Goal: Information Seeking & Learning: Learn about a topic

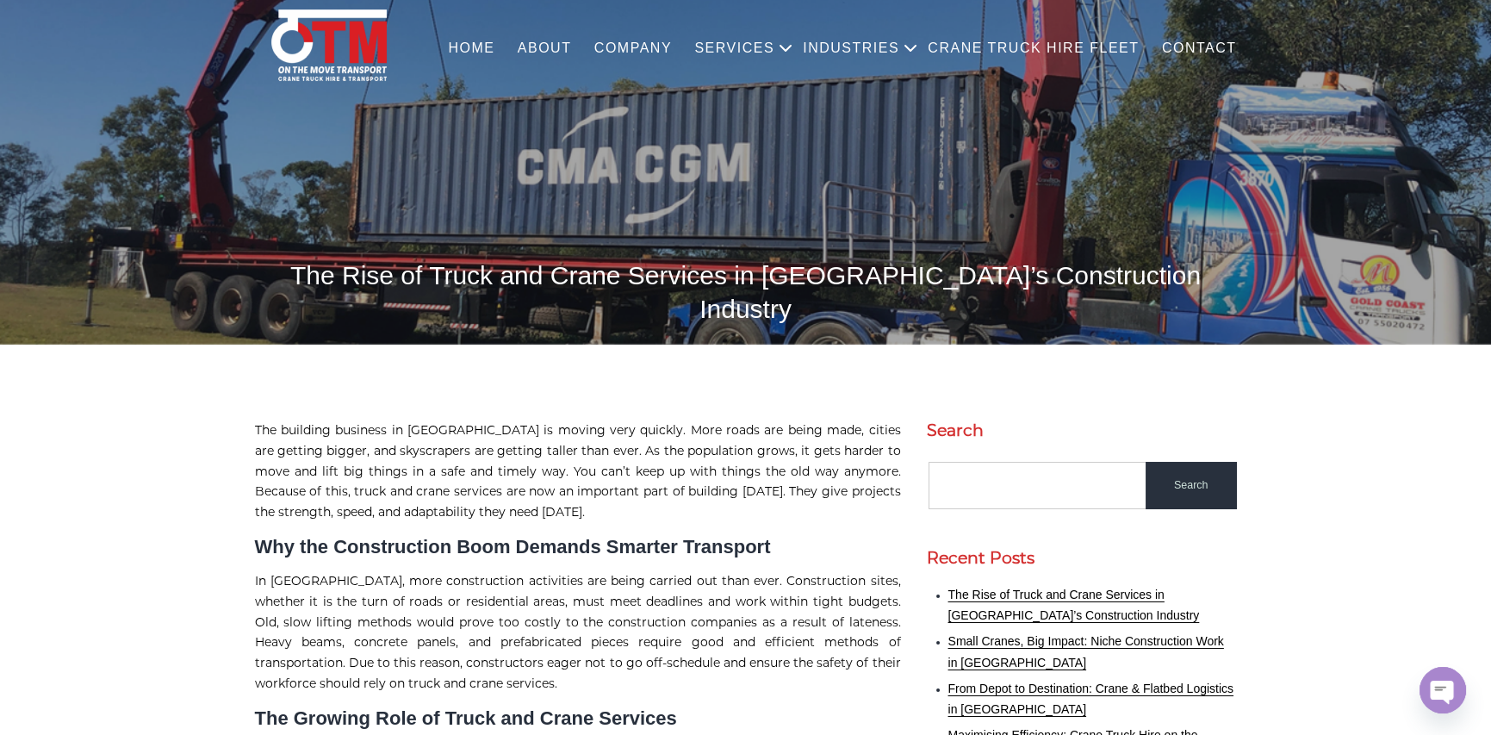
scroll to position [86, 0]
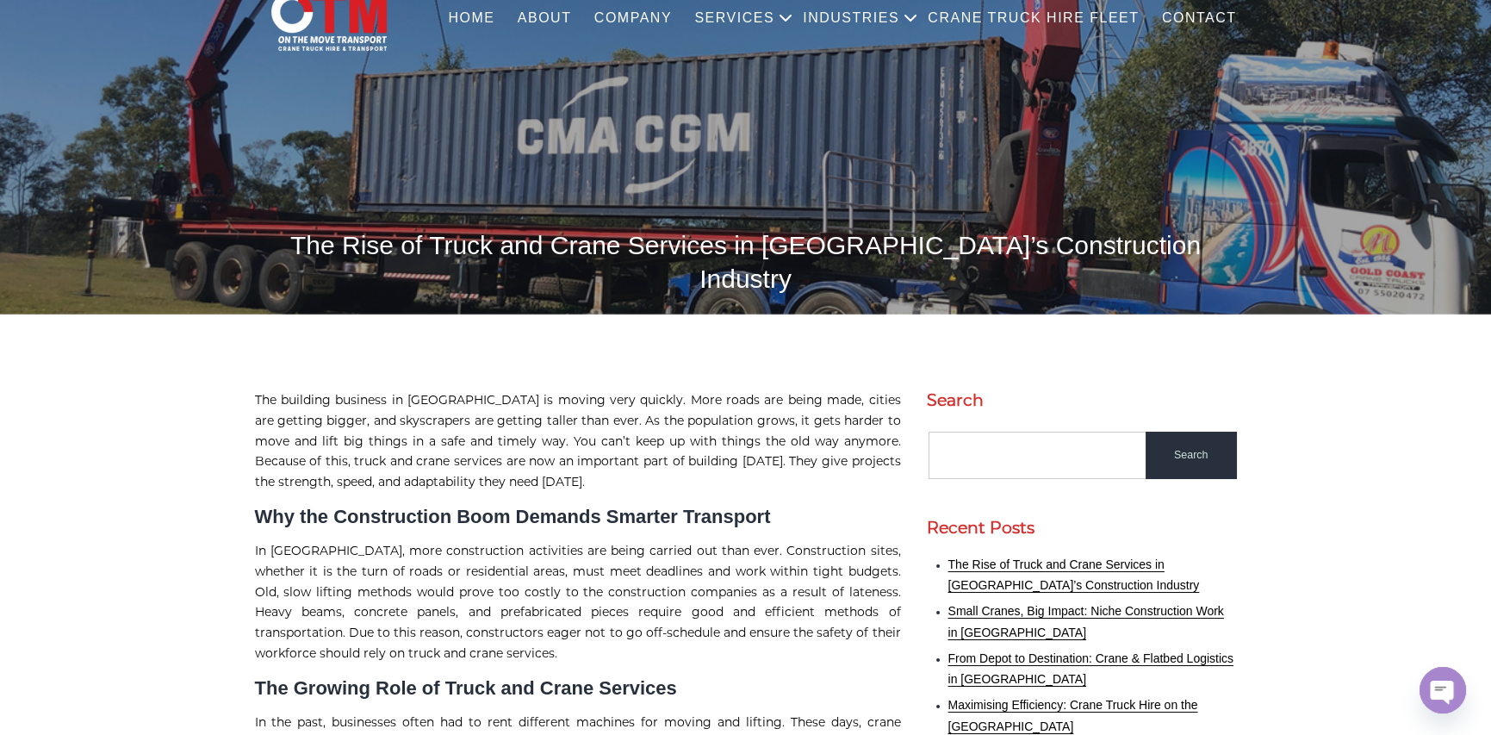
drag, startPoint x: 342, startPoint y: 242, endPoint x: 1160, endPoint y: 243, distance: 818.4
click at [1160, 243] on div "The Rise of Truck and Crane Services in [GEOGRAPHIC_DATA]’s Construction Indust…" at bounding box center [745, 125] width 1491 height 357
click at [488, 246] on h1 "The Rise of Truck and Crane Services in Australia’s Construction Industry" at bounding box center [746, 261] width 982 height 67
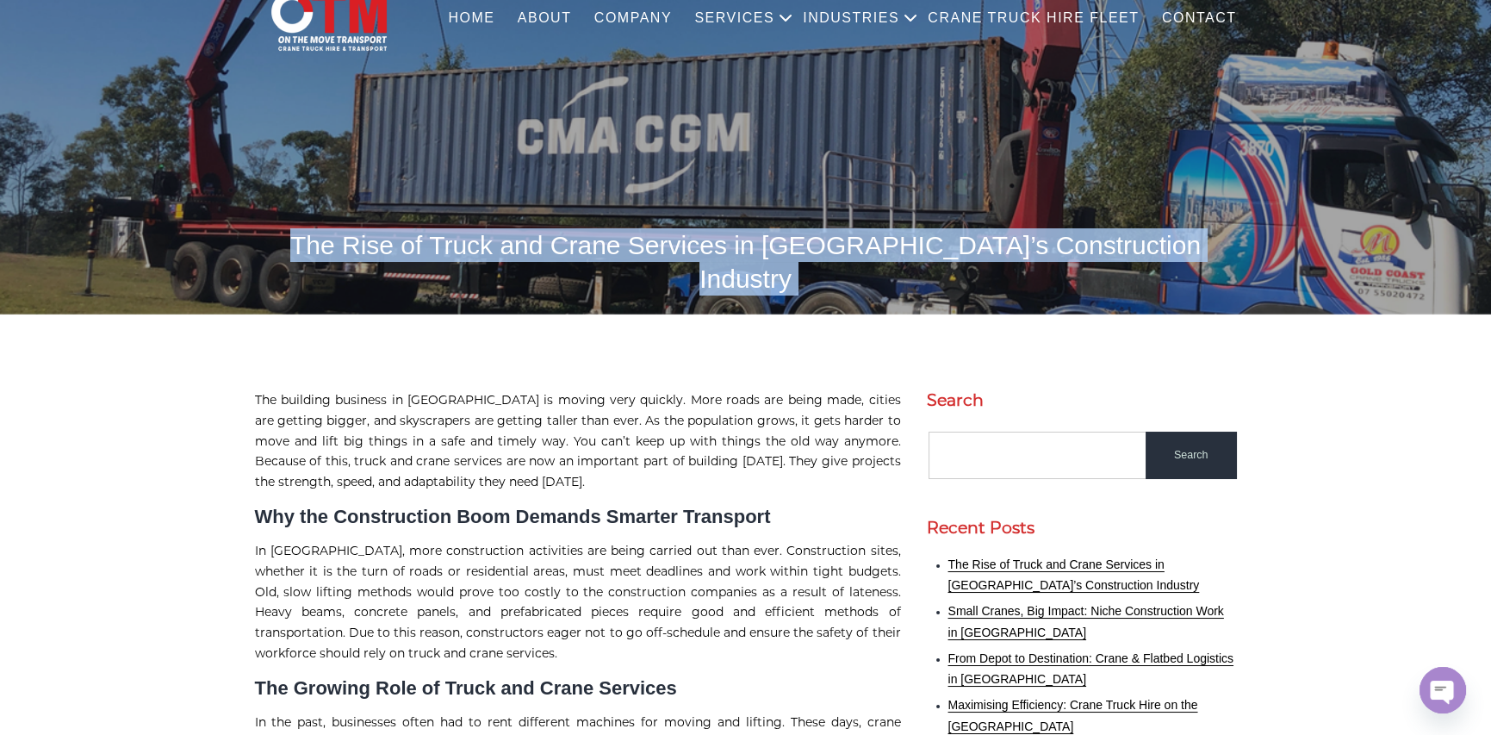
click at [488, 246] on h1 "The Rise of Truck and Crane Services in Australia’s Construction Industry" at bounding box center [746, 261] width 982 height 67
copy body "The Rise of Truck and Crane Services in Australia’s Construction Industry"
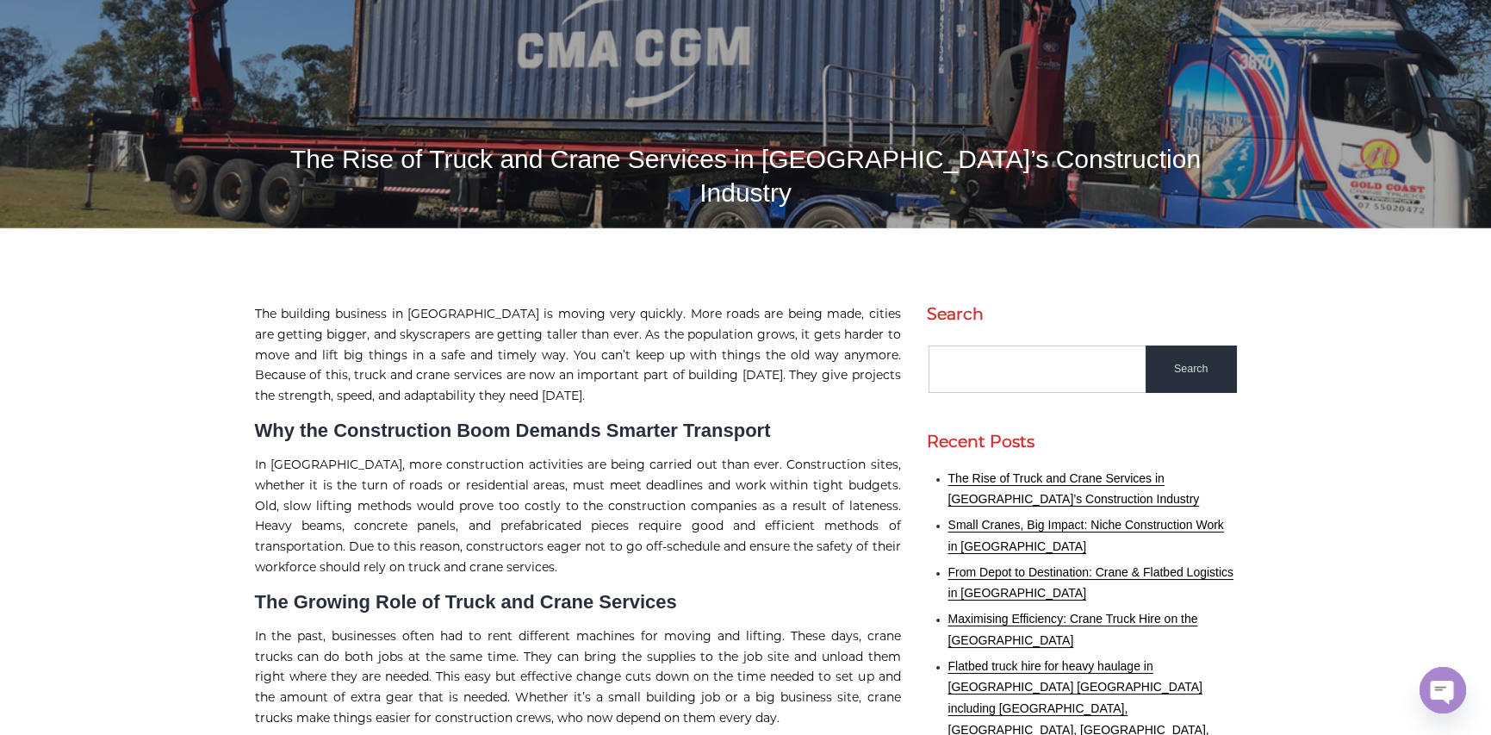
click at [255, 499] on p "In Australia, more construction activities are being carried out than ever. Con…" at bounding box center [578, 516] width 646 height 123
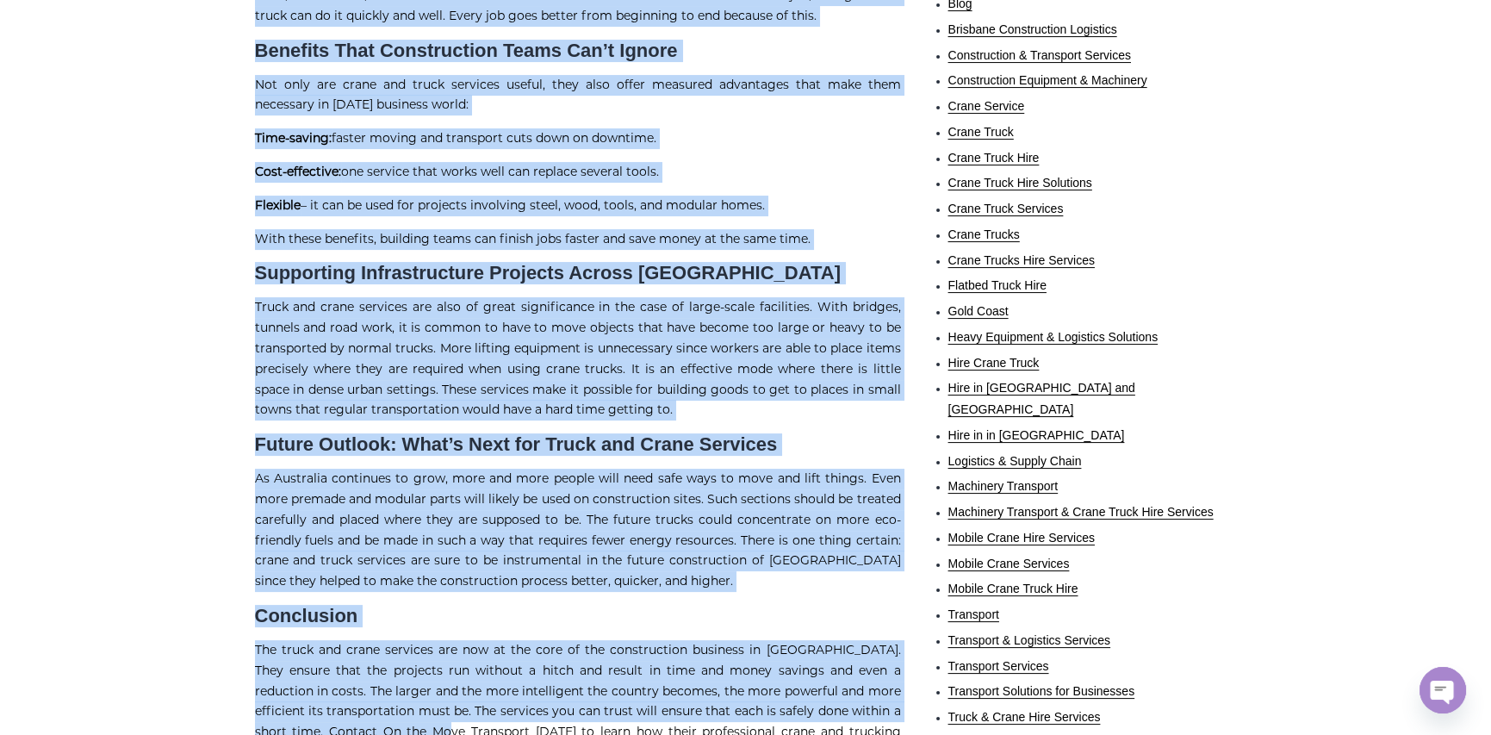
scroll to position [1130, 0]
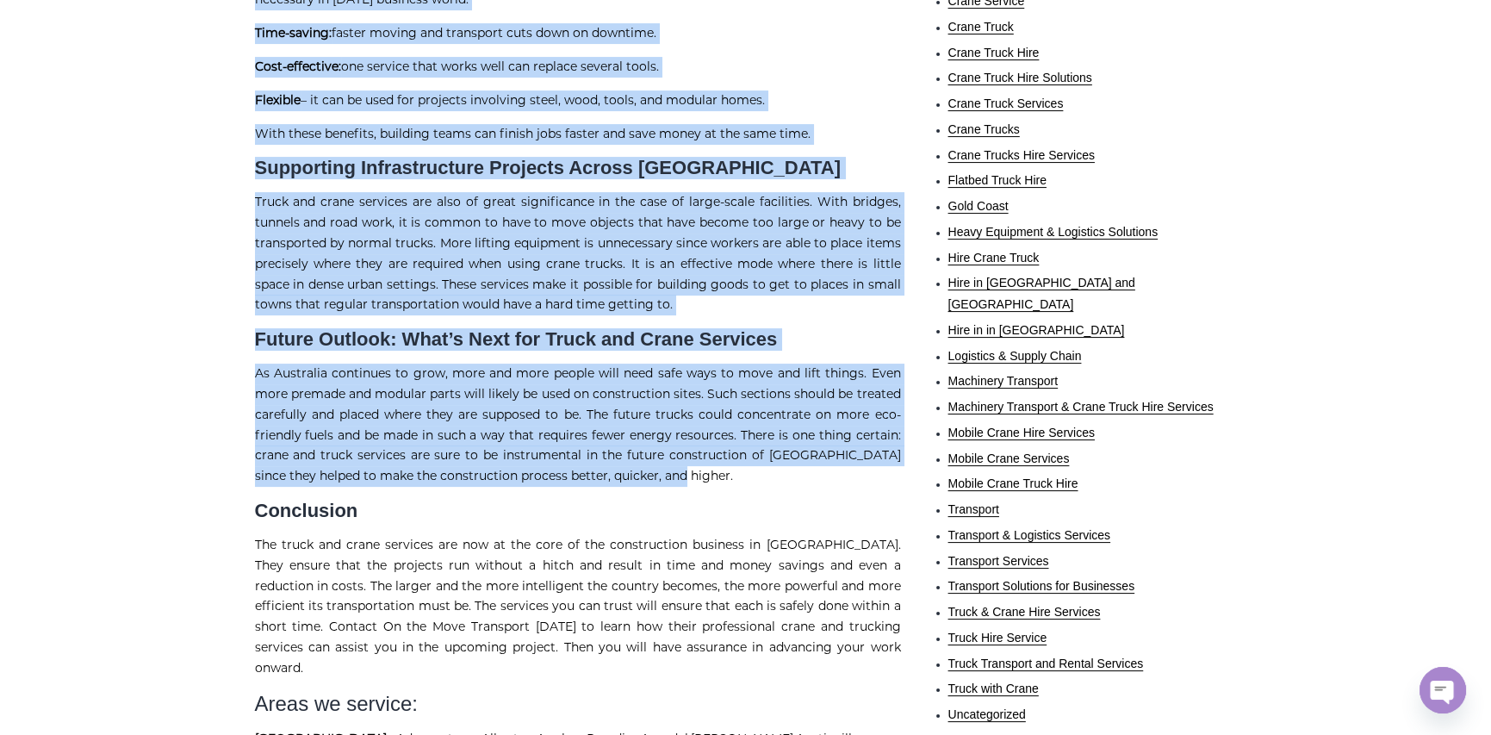
drag, startPoint x: 257, startPoint y: 278, endPoint x: 675, endPoint y: 463, distance: 456.7
copy div "The building business in Australia is moving very quickly. More roads are being…"
click at [546, 192] on p "Truck and crane services are also of great significance in the case of large-sc…" at bounding box center [578, 253] width 646 height 123
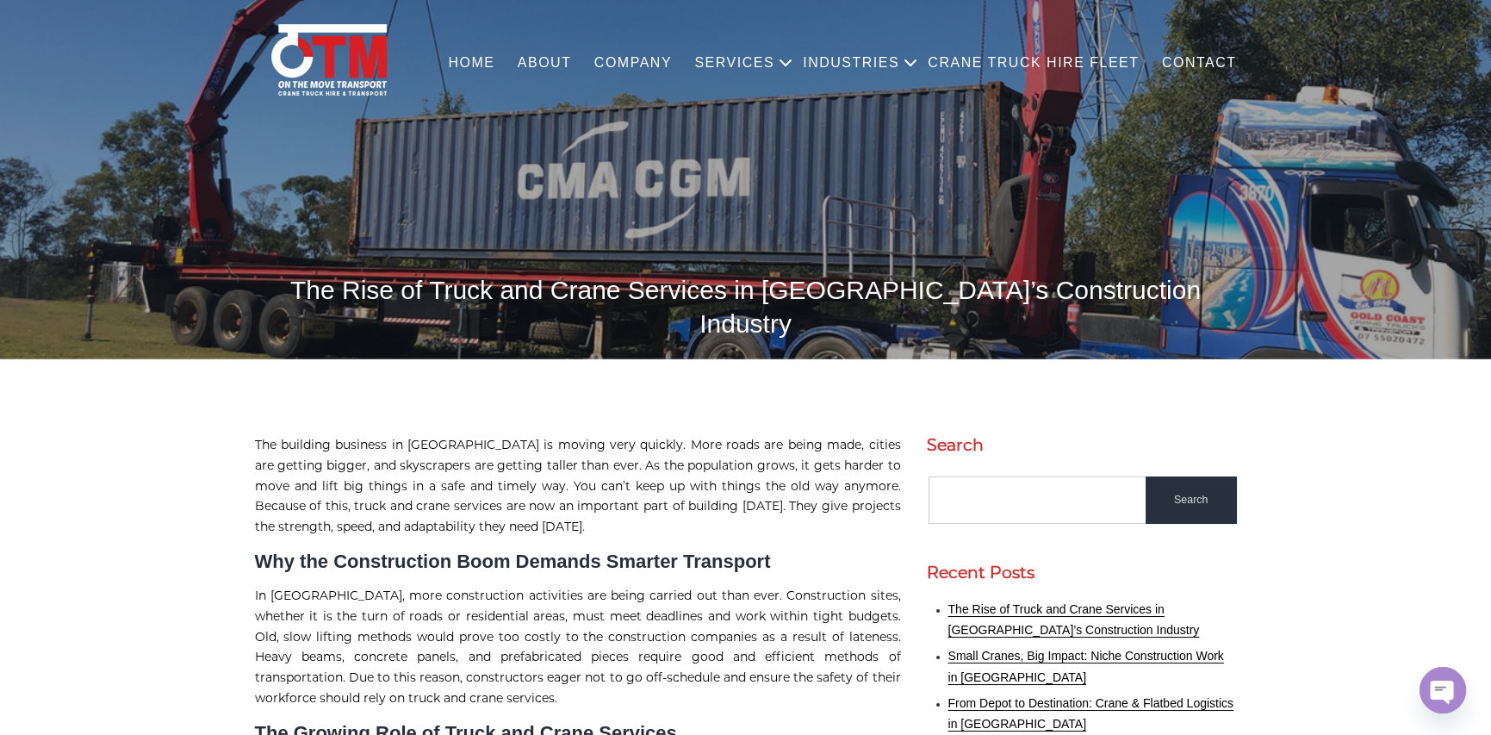
scroll to position [0, 0]
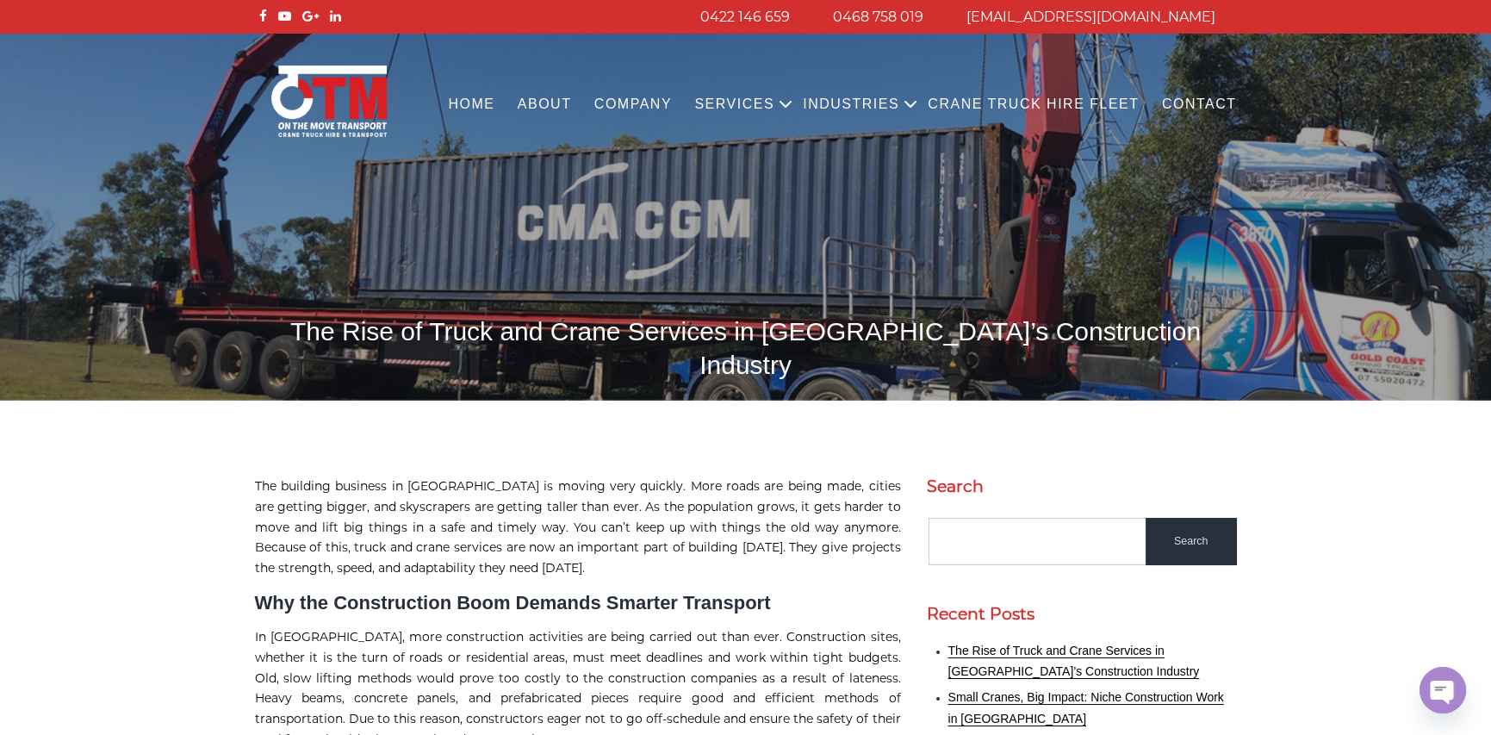
drag, startPoint x: 343, startPoint y: 330, endPoint x: 1116, endPoint y: 335, distance: 773.6
click at [1157, 329] on div "The Rise of Truck and Crane Services in Australia’s Construction Industry" at bounding box center [745, 212] width 1491 height 357
click at [954, 337] on h1 "The Rise of Truck and Crane Services in Australia’s Construction Industry" at bounding box center [746, 347] width 982 height 67
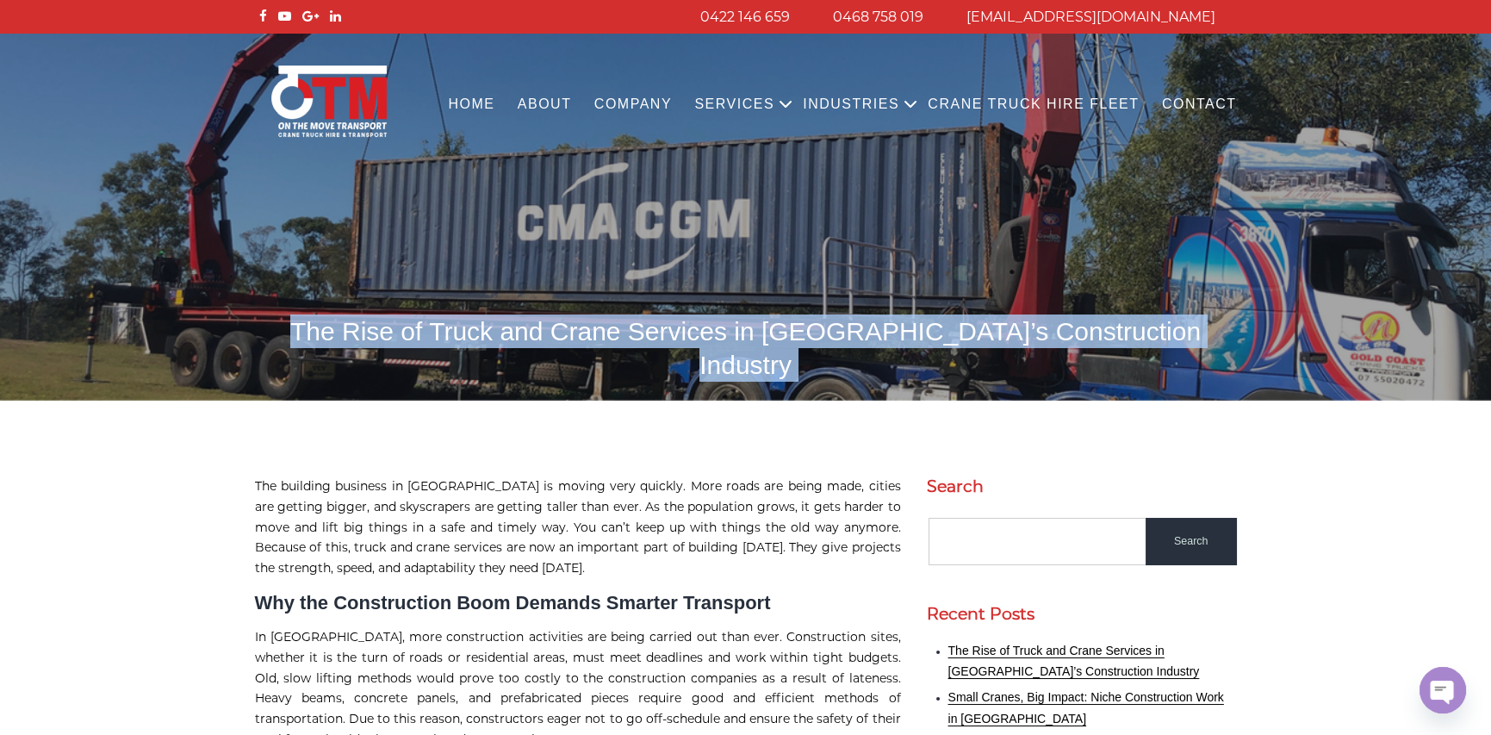
click at [954, 337] on h1 "The Rise of Truck and Crane Services in Australia’s Construction Industry" at bounding box center [746, 347] width 982 height 67
copy body "The Rise of Truck and Crane Services in Australia’s Construction Industry"
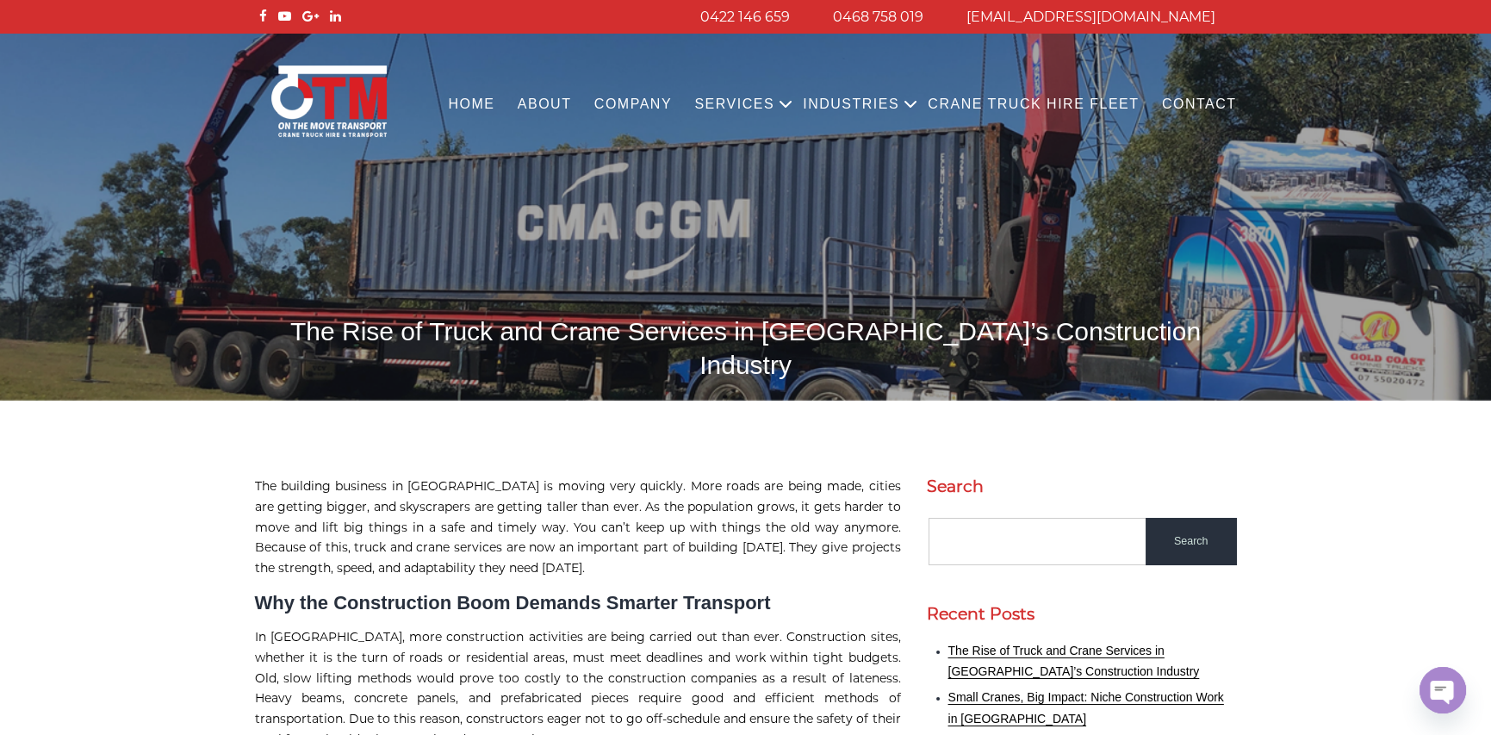
click at [700, 476] on p "The building business in Australia is moving very quickly. More roads are being…" at bounding box center [578, 527] width 646 height 103
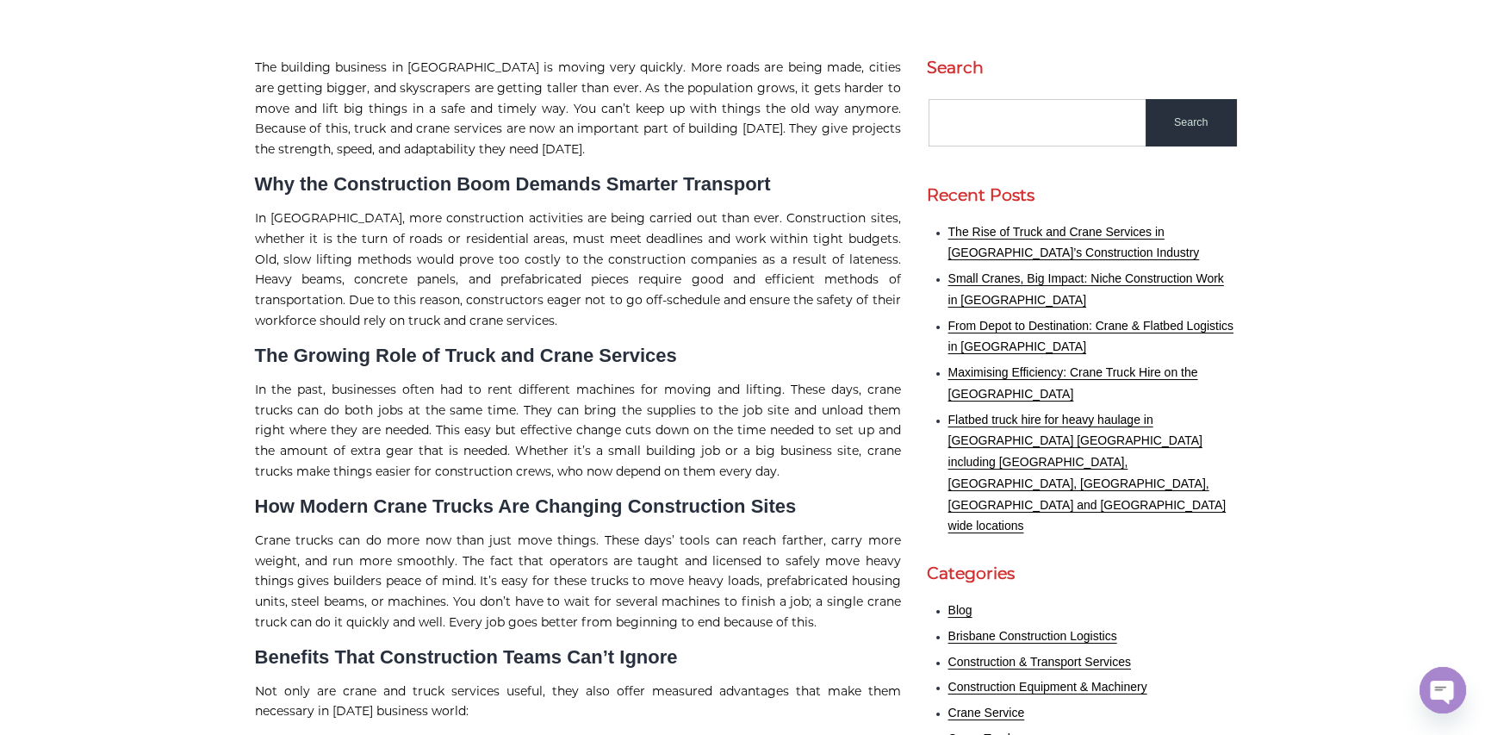
scroll to position [431, 0]
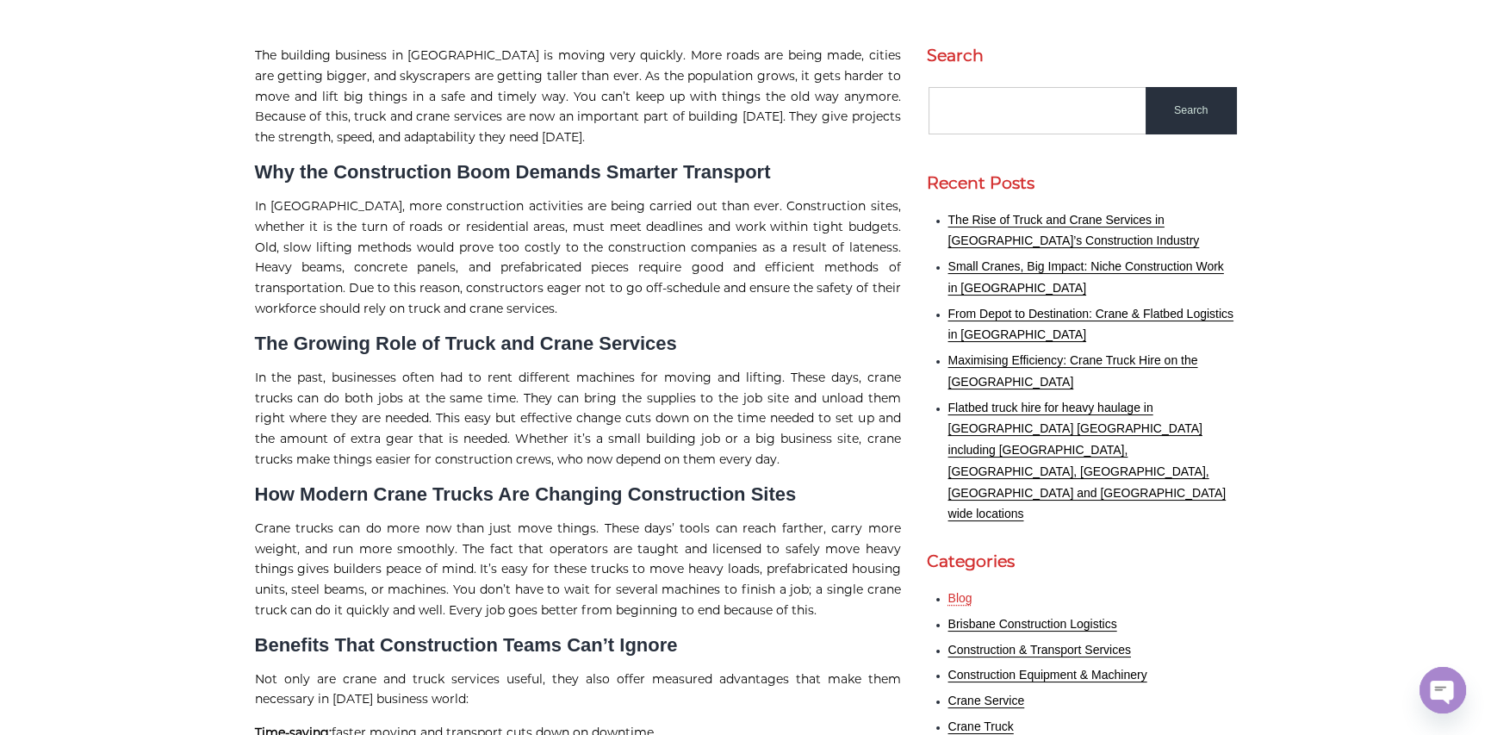
click at [960, 591] on link "Blog" at bounding box center [960, 598] width 24 height 14
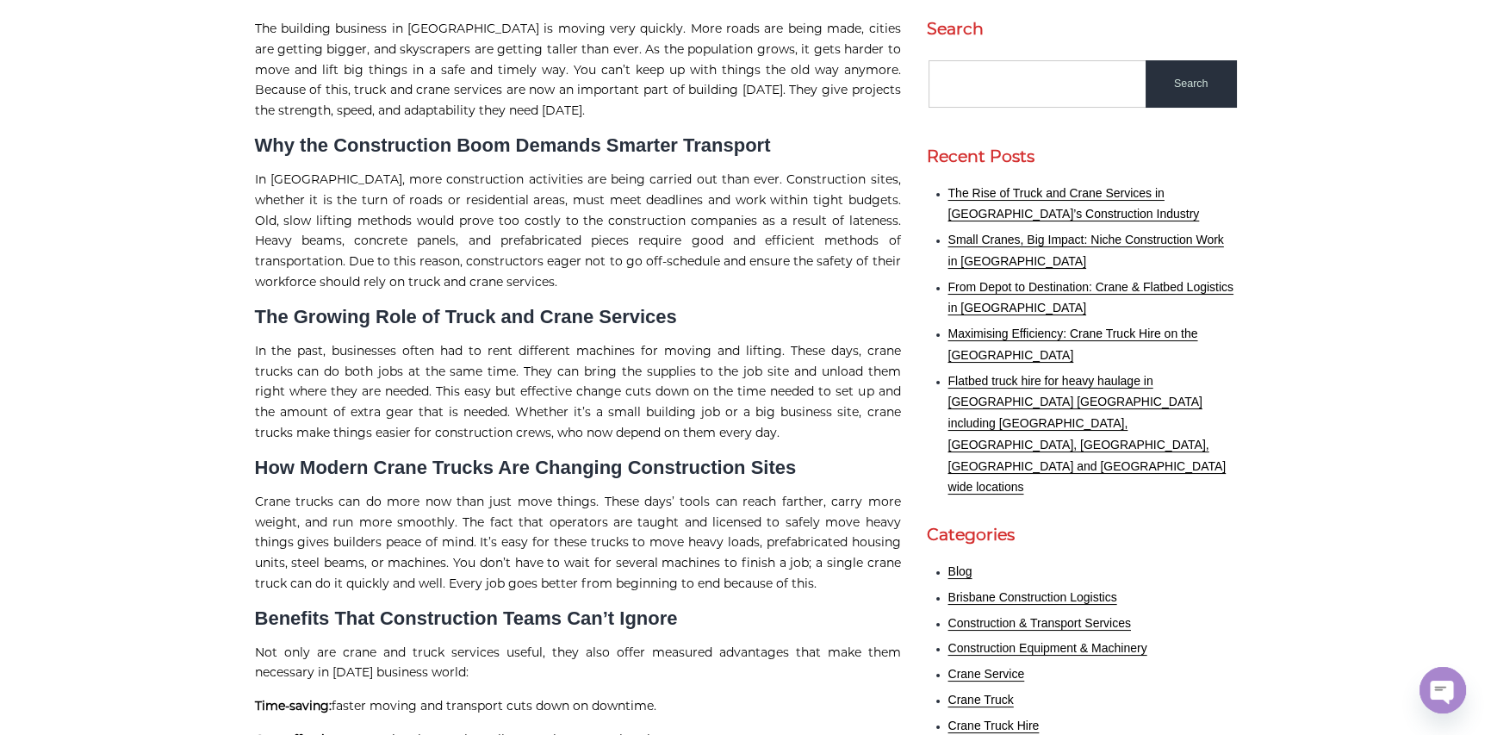
scroll to position [0, 0]
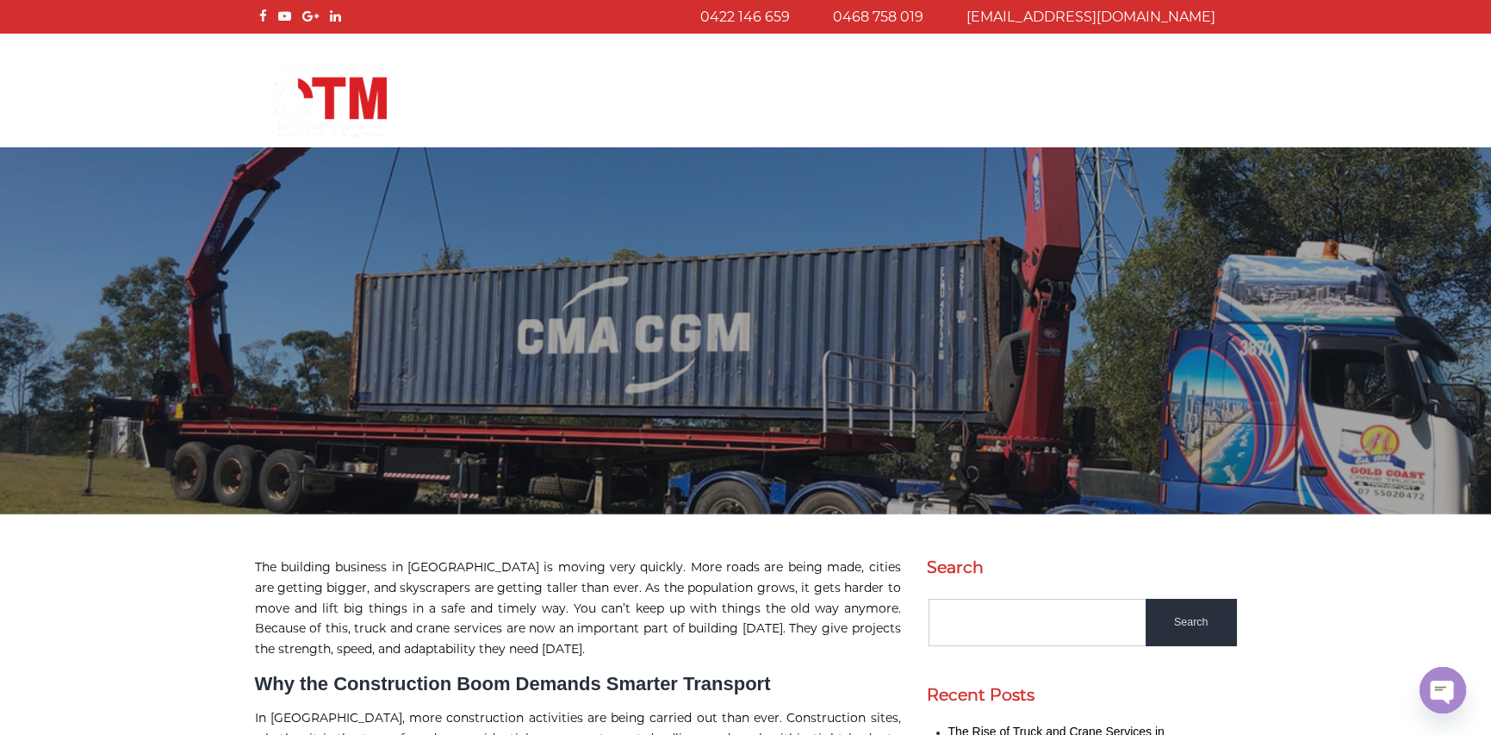
click at [538, 46] on div "Menu Close Home About COMPANY Services Open menu CRANE TRUCK HIRE FLATBED TRUCK…" at bounding box center [745, 90] width 1491 height 112
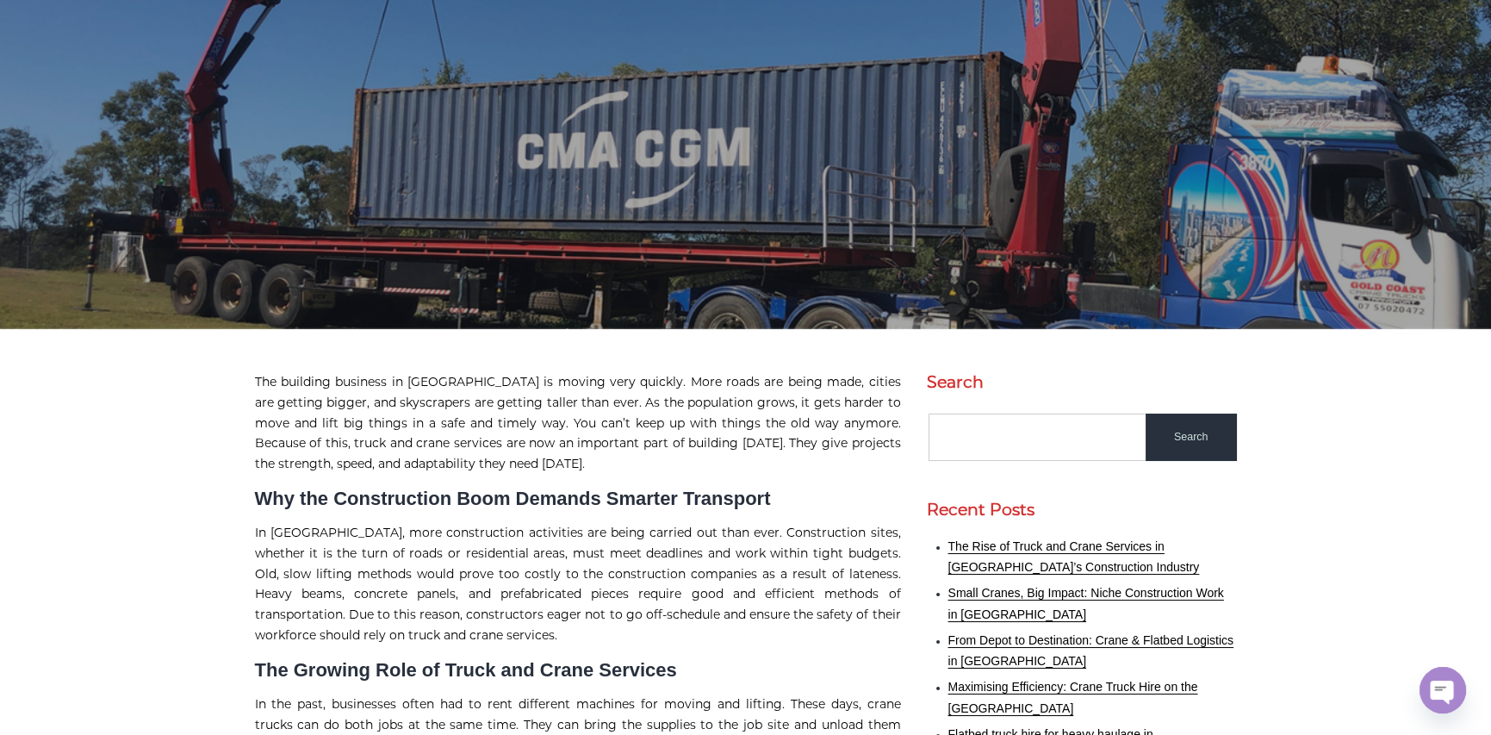
scroll to position [431, 0]
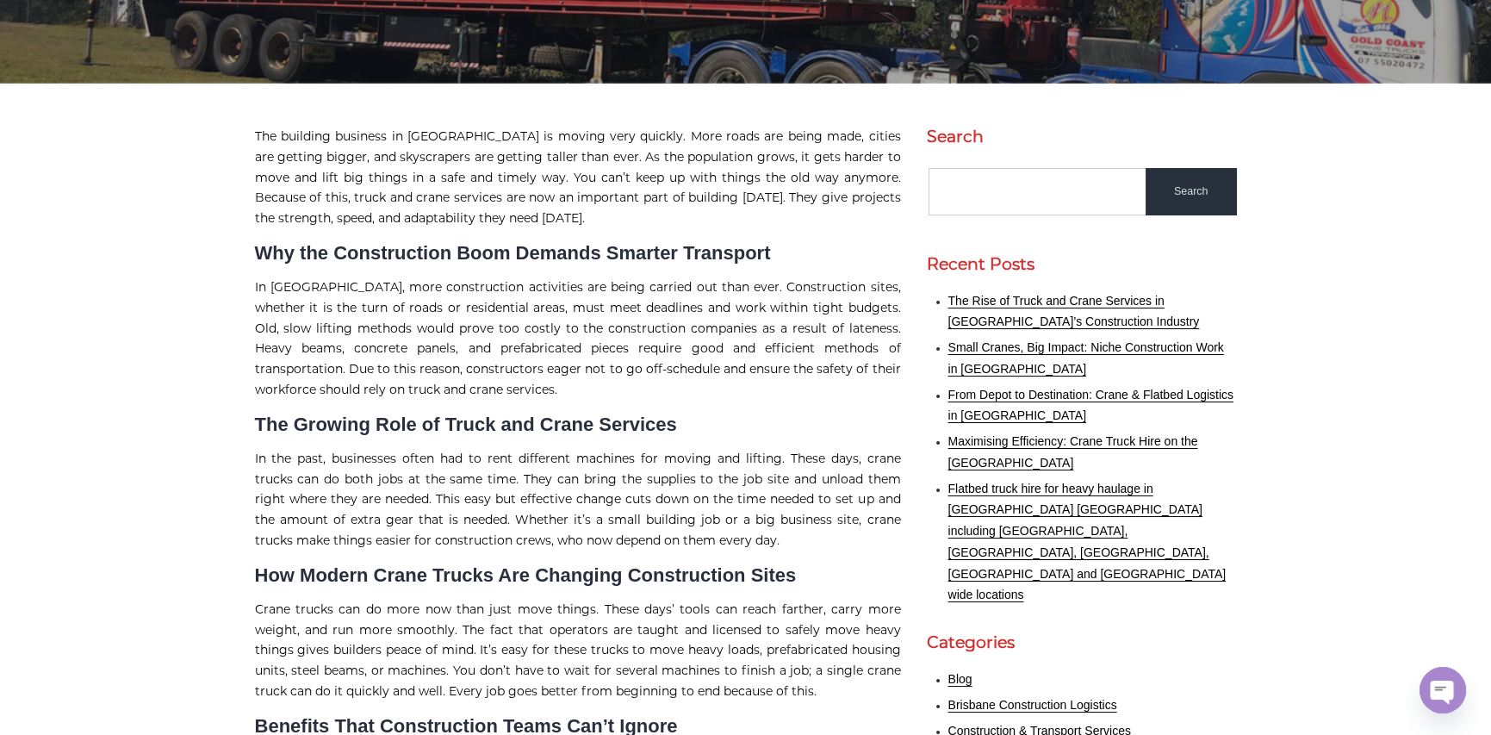
click at [412, 181] on p "The building business in Australia is moving very quickly. More roads are being…" at bounding box center [578, 178] width 646 height 103
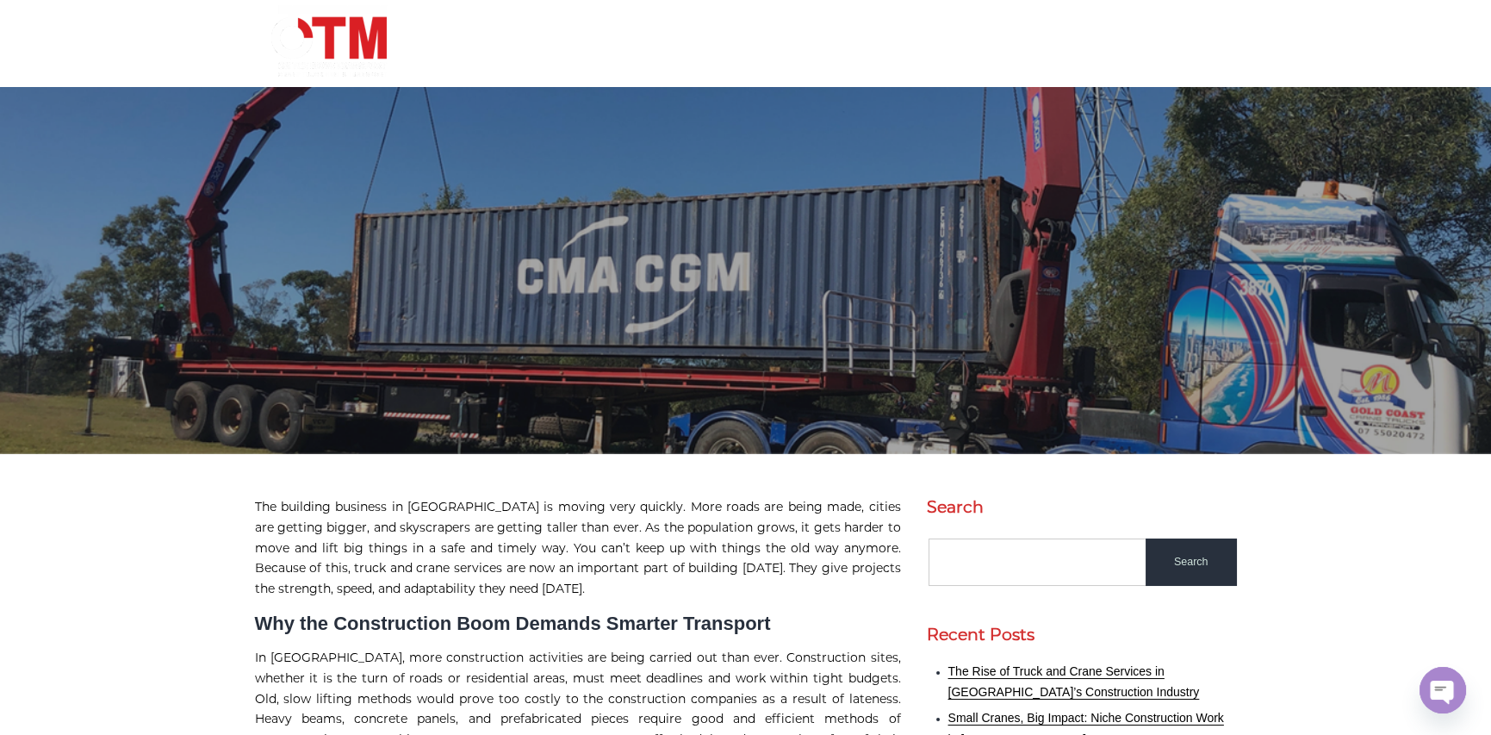
scroll to position [0, 0]
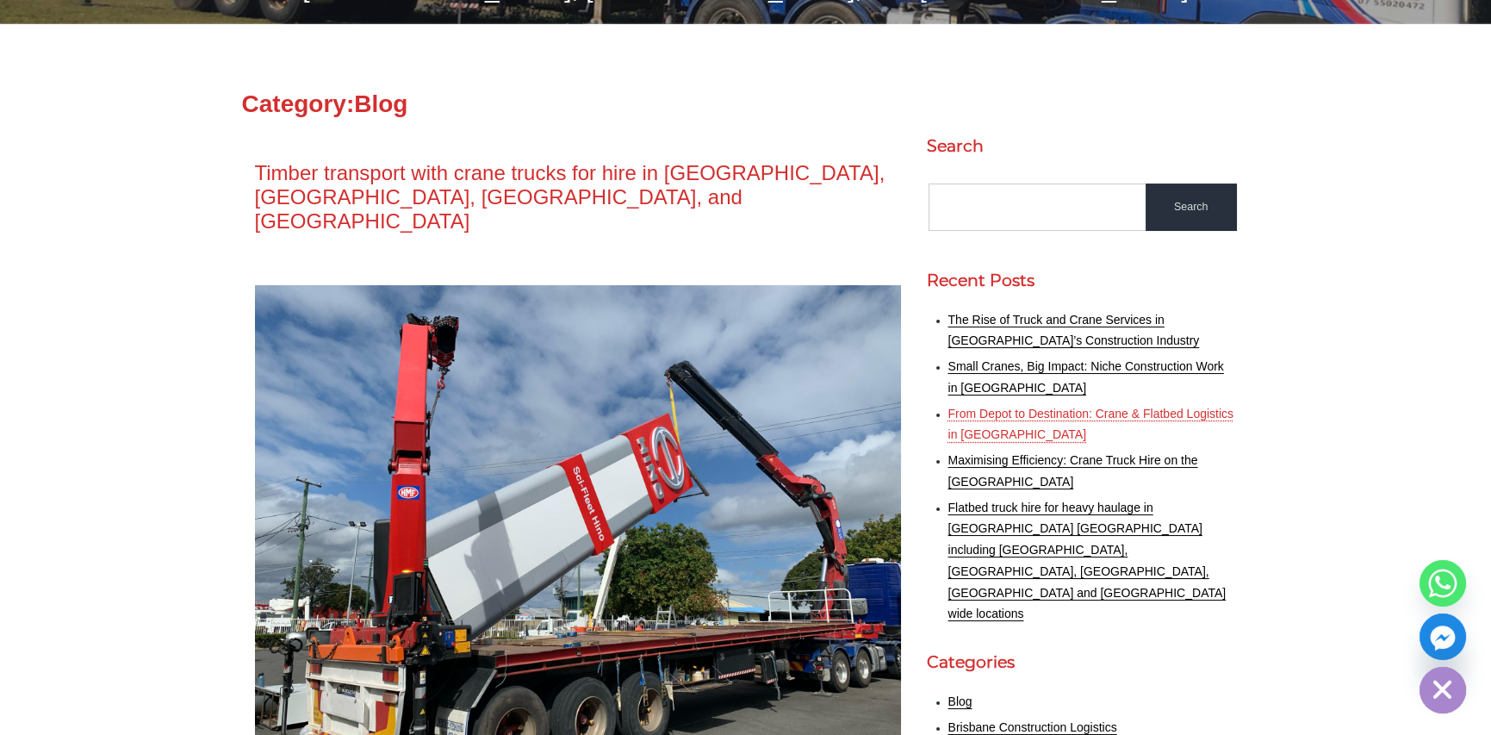
scroll to position [431, 0]
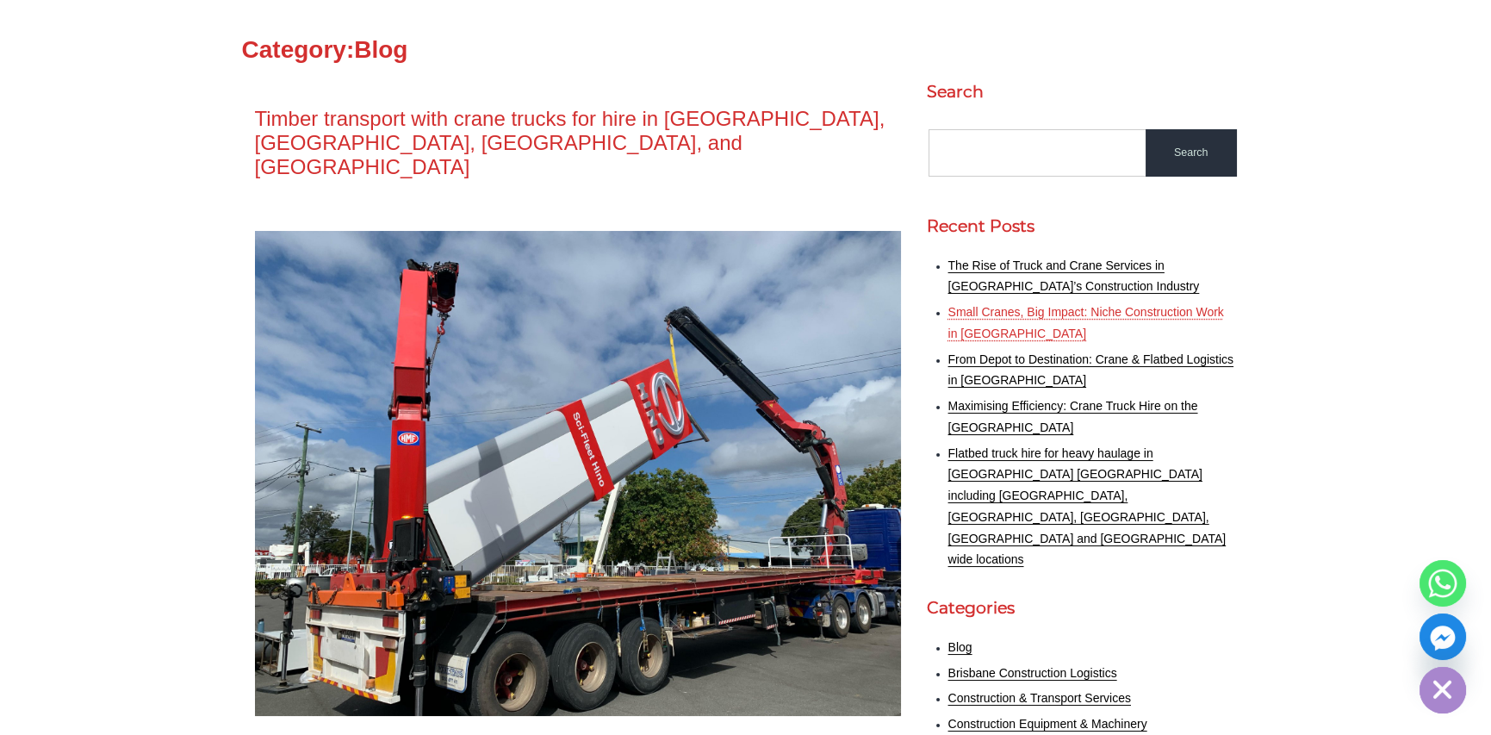
click at [1023, 315] on link "Small Cranes, Big Impact: Niche Construction Work in [GEOGRAPHIC_DATA]" at bounding box center [1086, 322] width 276 height 35
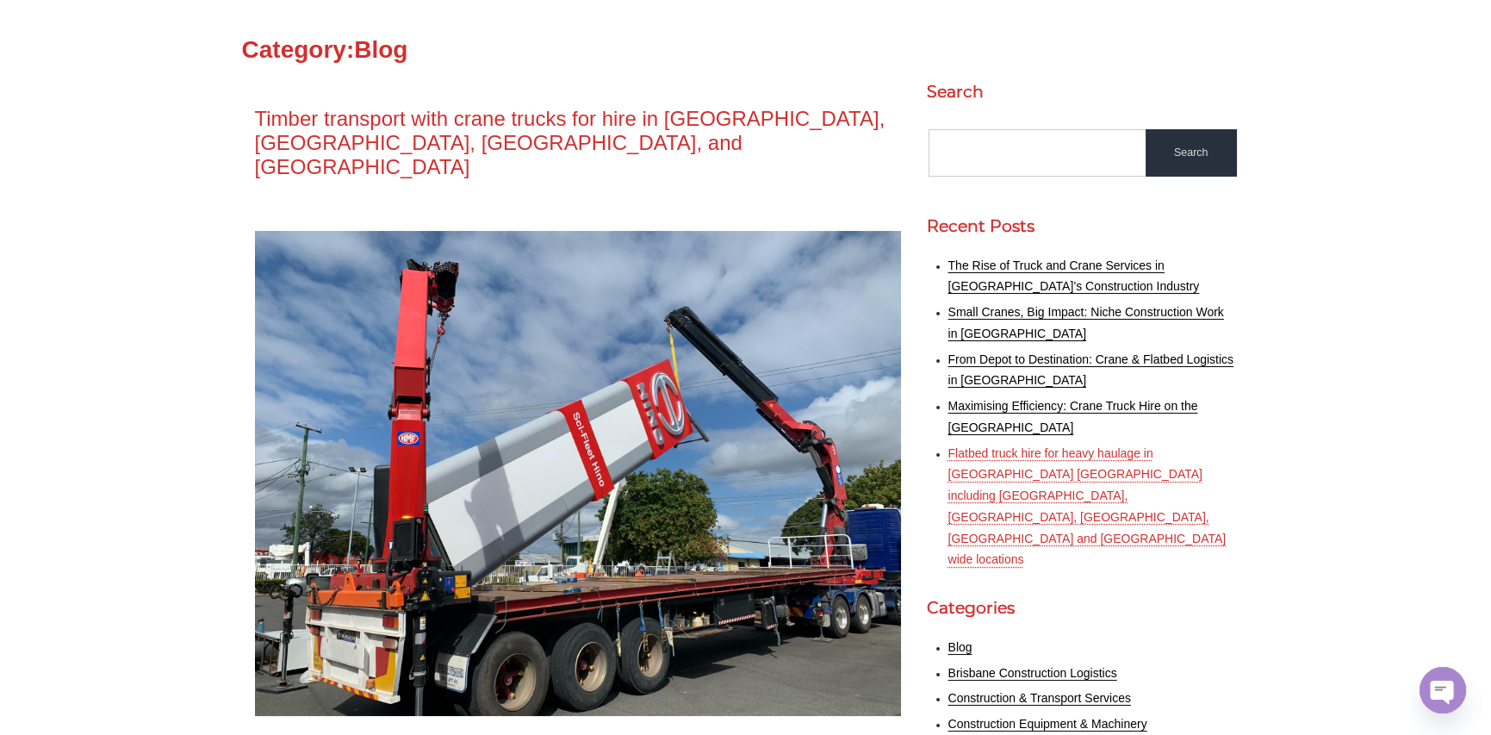
click at [1027, 452] on link "Flatbed truck hire for heavy haulage in South East Queensland including Gold Co…" at bounding box center [1087, 506] width 278 height 121
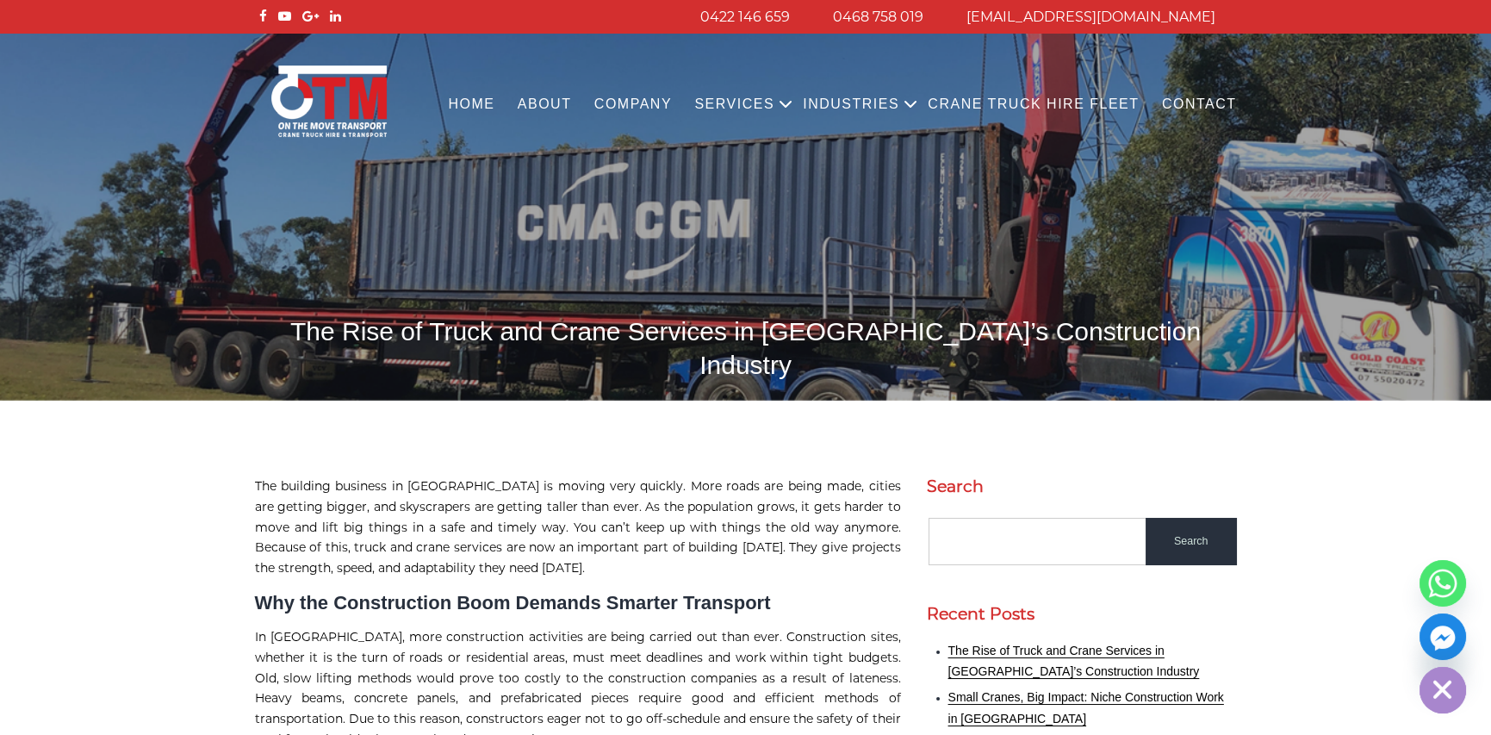
click at [594, 329] on h1 "The Rise of Truck and Crane Services in Australia’s Construction Industry" at bounding box center [746, 347] width 982 height 67
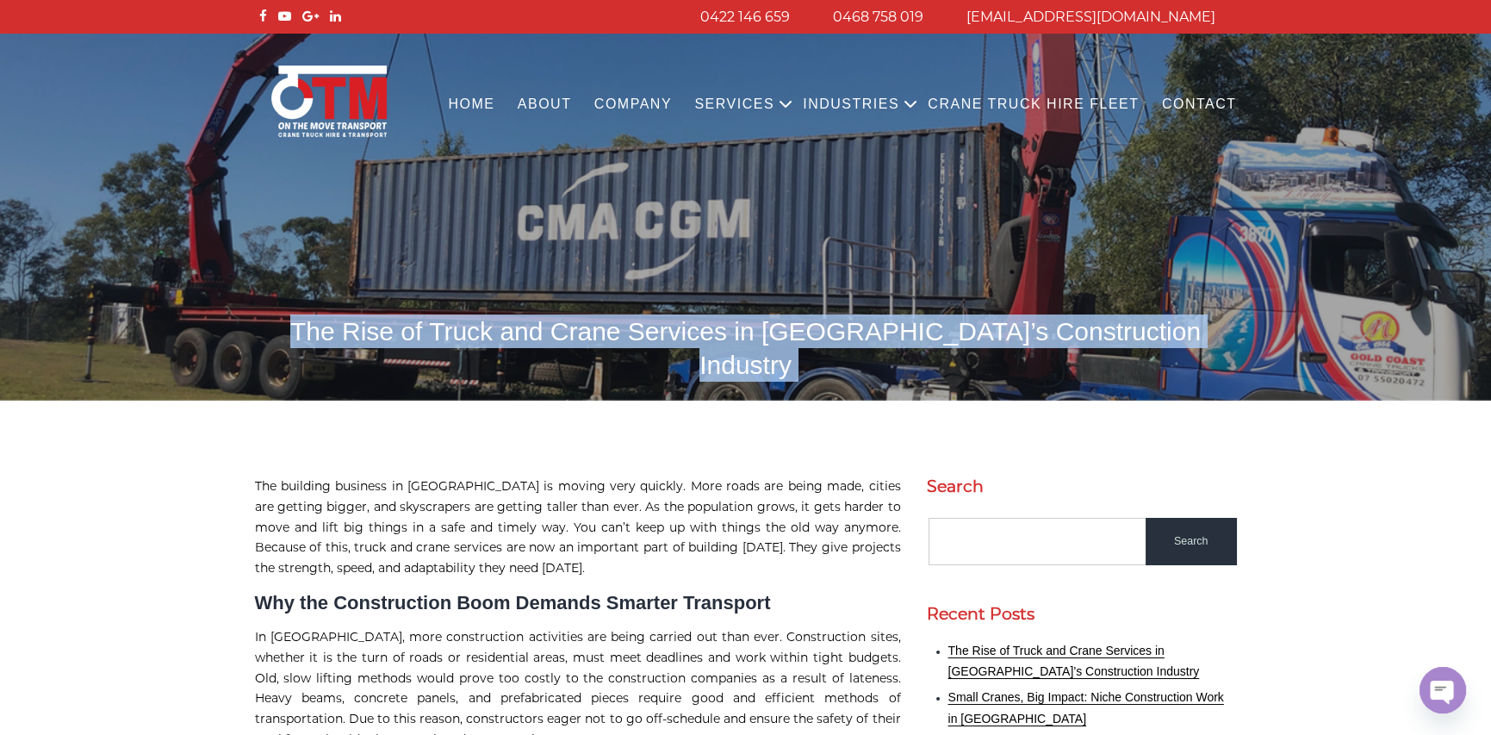
click at [594, 329] on h1 "The Rise of Truck and Crane Services in Australia’s Construction Industry" at bounding box center [746, 347] width 982 height 67
copy body "The Rise of Truck and Crane Services in Australia’s Construction Industry"
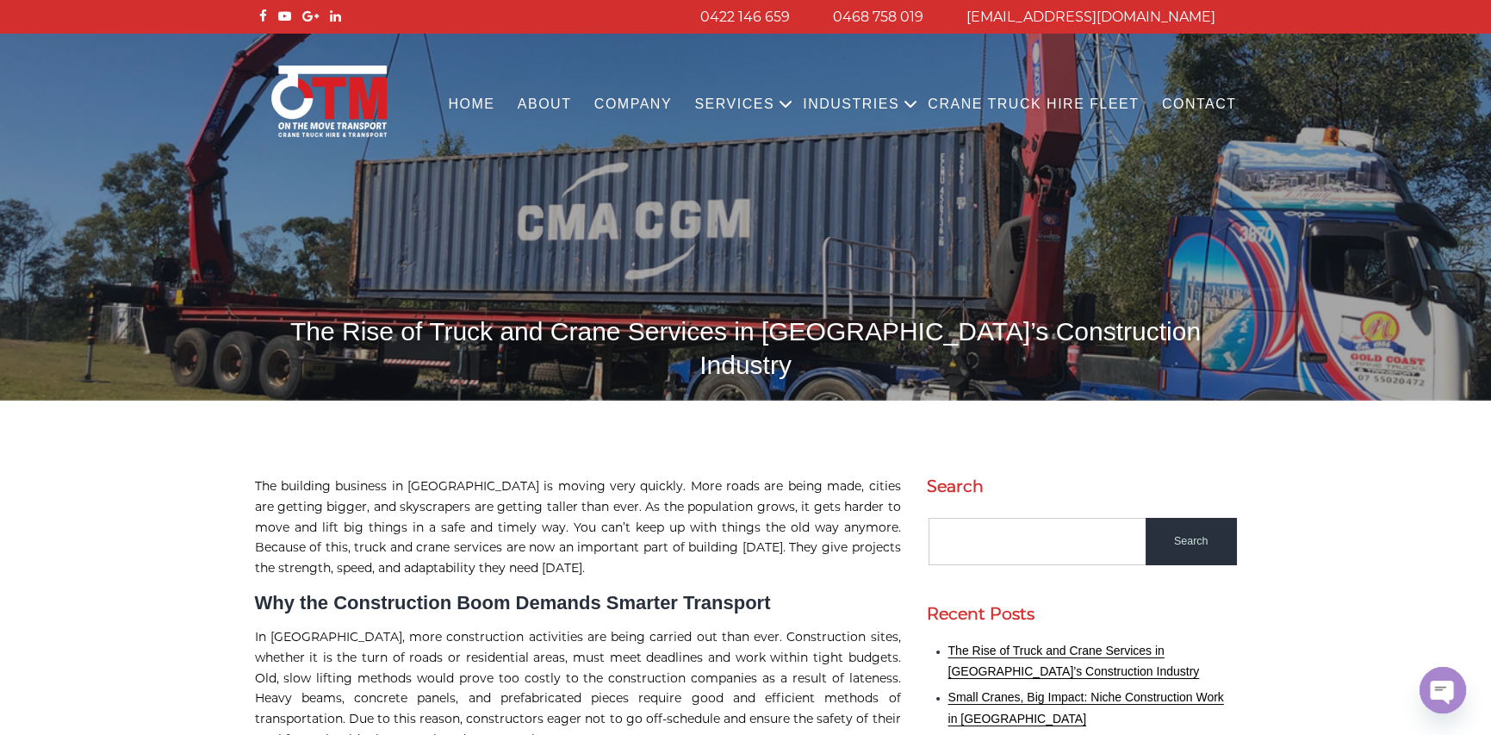
click at [553, 476] on p "The building business in Australia is moving very quickly. More roads are being…" at bounding box center [578, 527] width 646 height 103
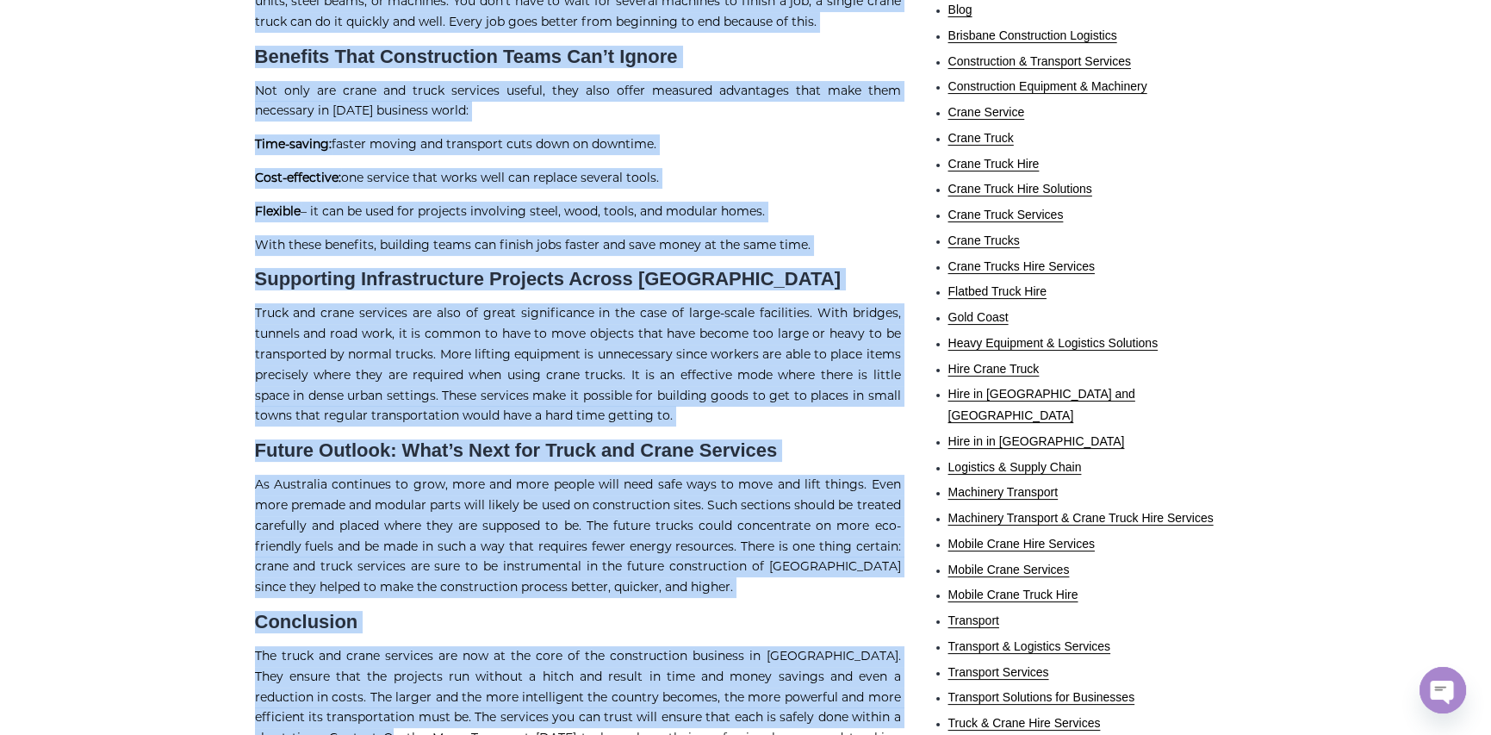
scroll to position [1071, 0]
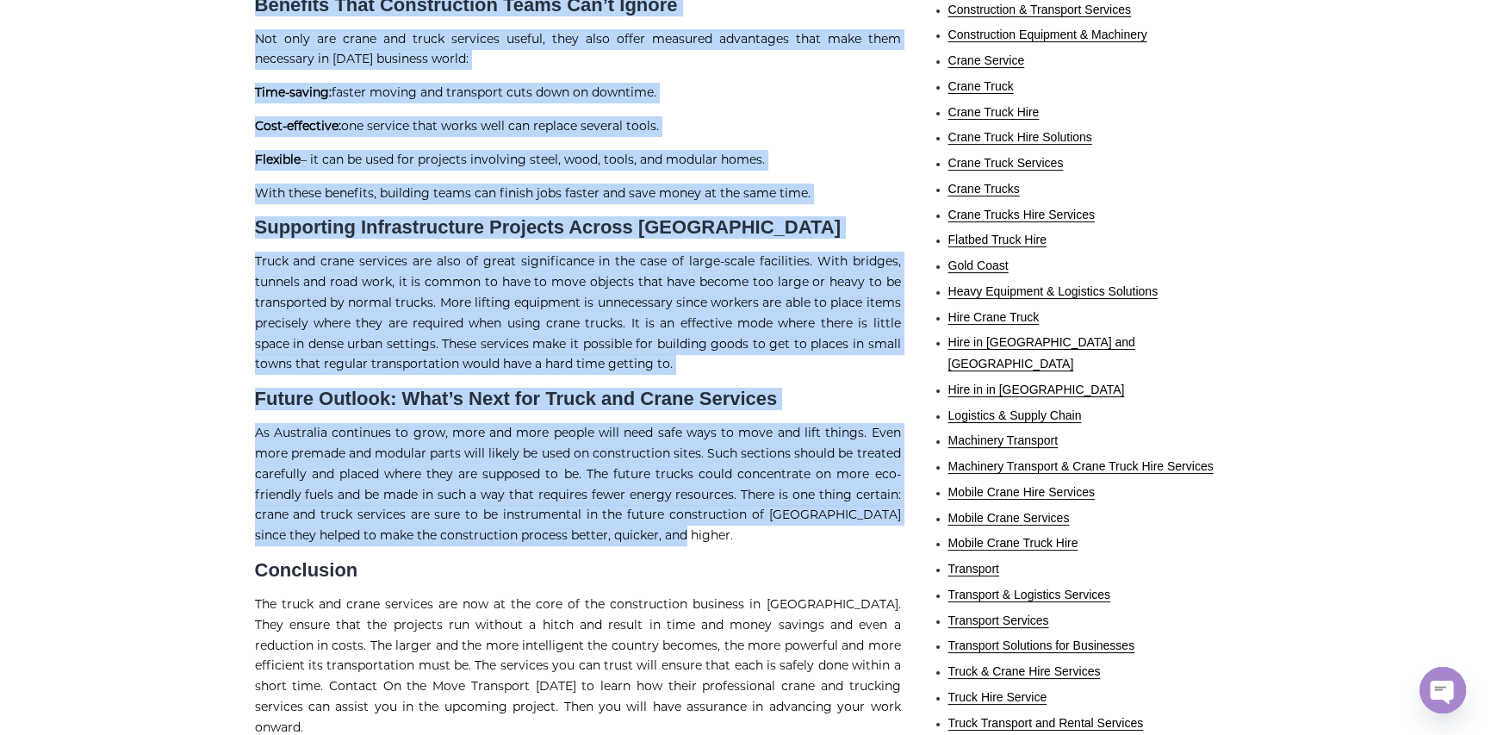
drag, startPoint x: 257, startPoint y: 193, endPoint x: 703, endPoint y: 525, distance: 556.0
copy div "The building business in Australia is moving very quickly. More roads are being…"
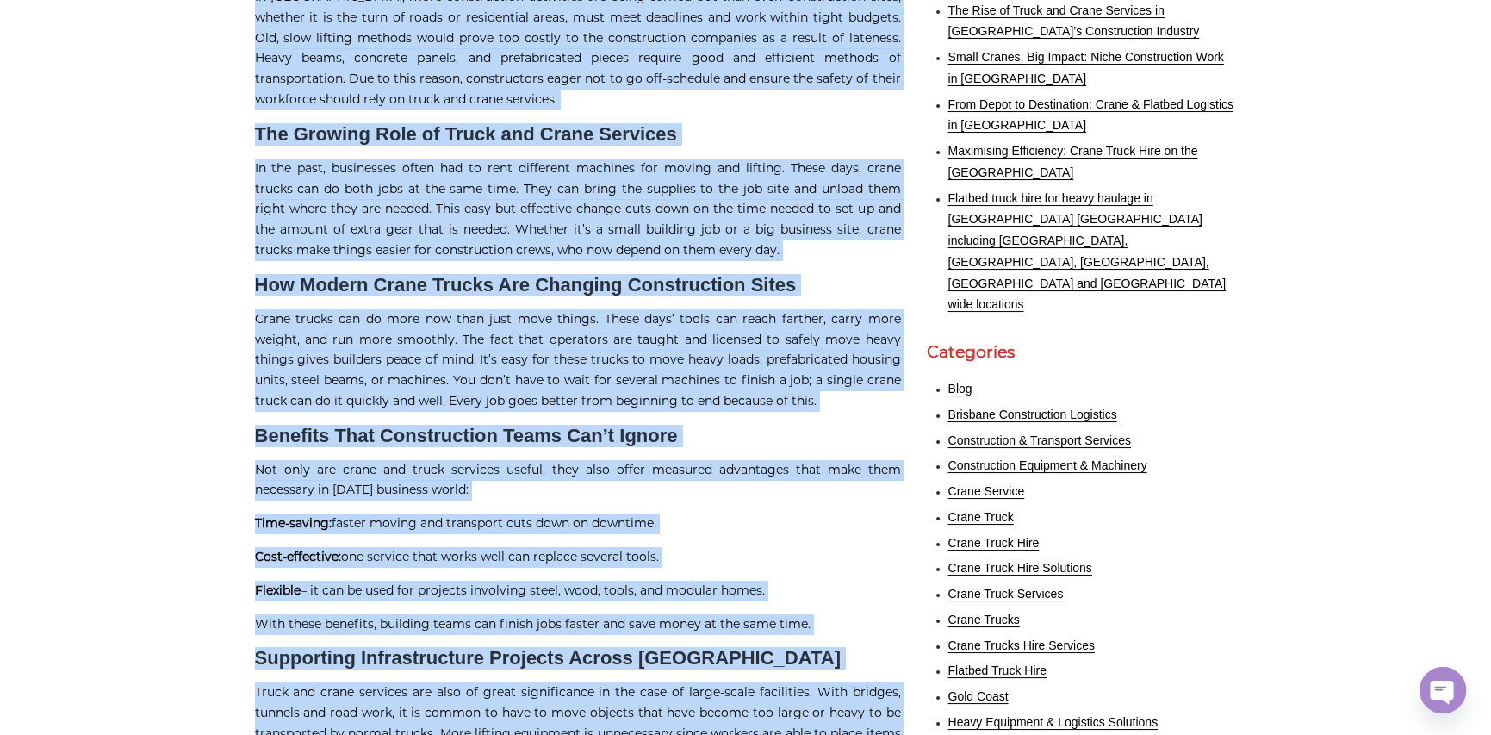
click at [594, 336] on p "Crane trucks can do more now than just move things. These days’ tools can reach…" at bounding box center [578, 360] width 646 height 103
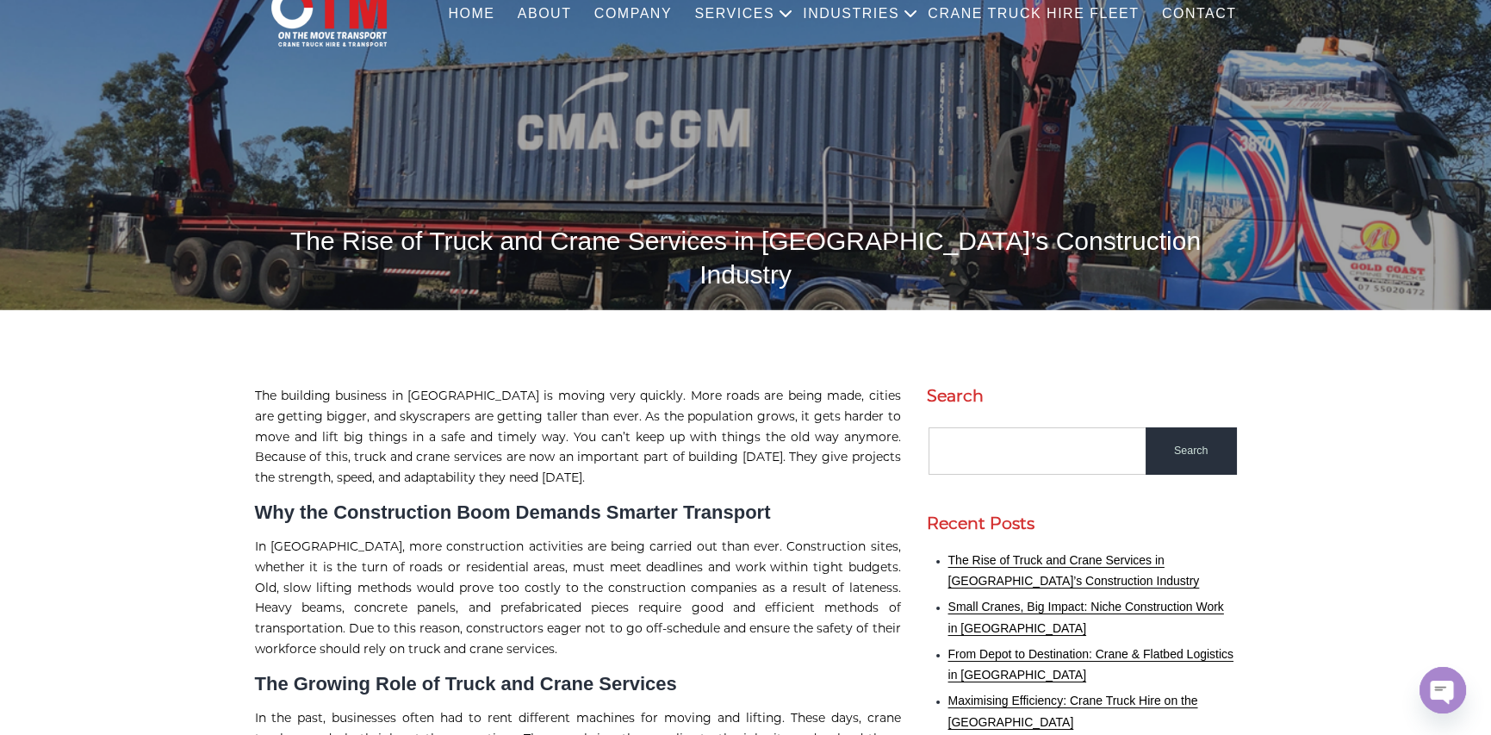
scroll to position [0, 0]
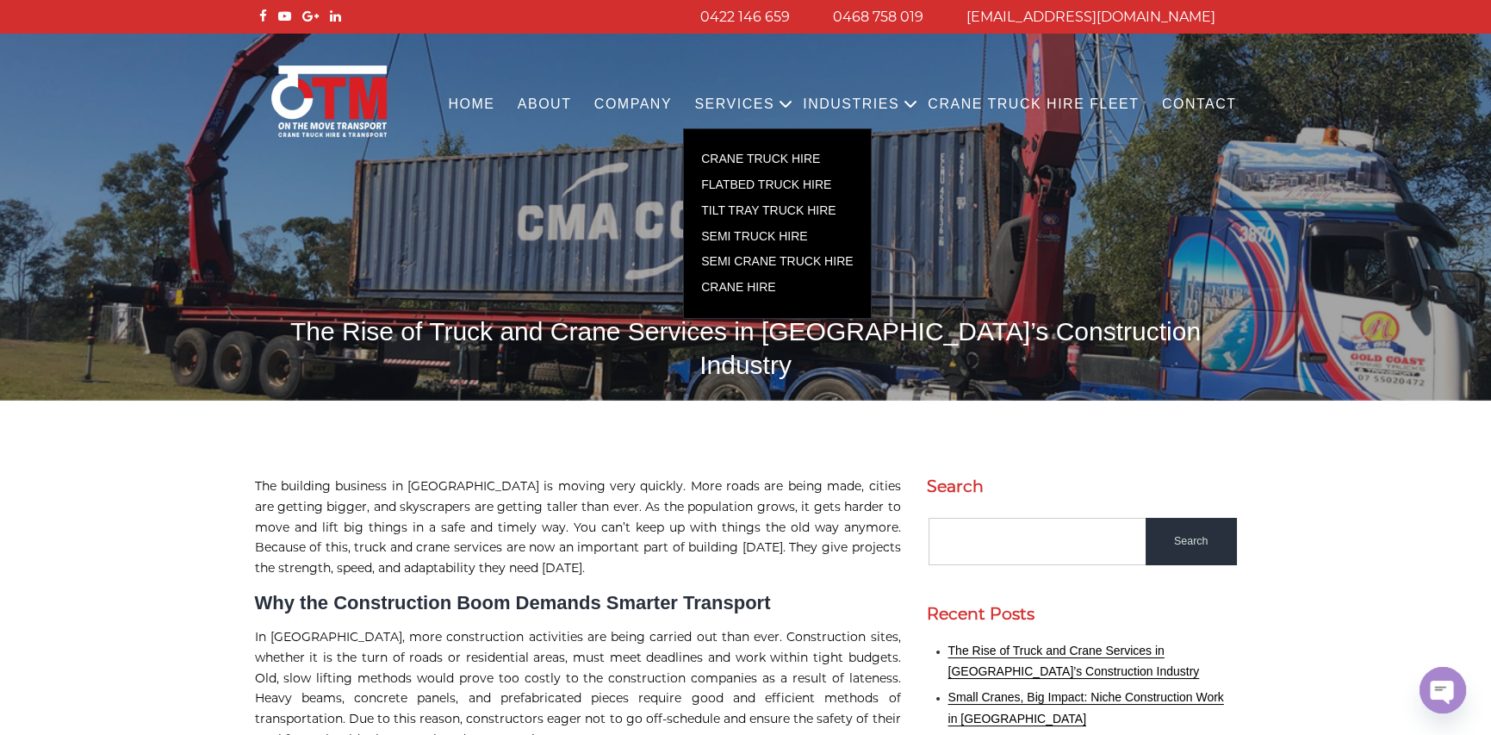
click at [827, 263] on link "SEMI CRANE TRUCK HIRE" at bounding box center [777, 262] width 186 height 26
click at [795, 156] on link "CRANE TRUCK HIRE" at bounding box center [777, 159] width 186 height 26
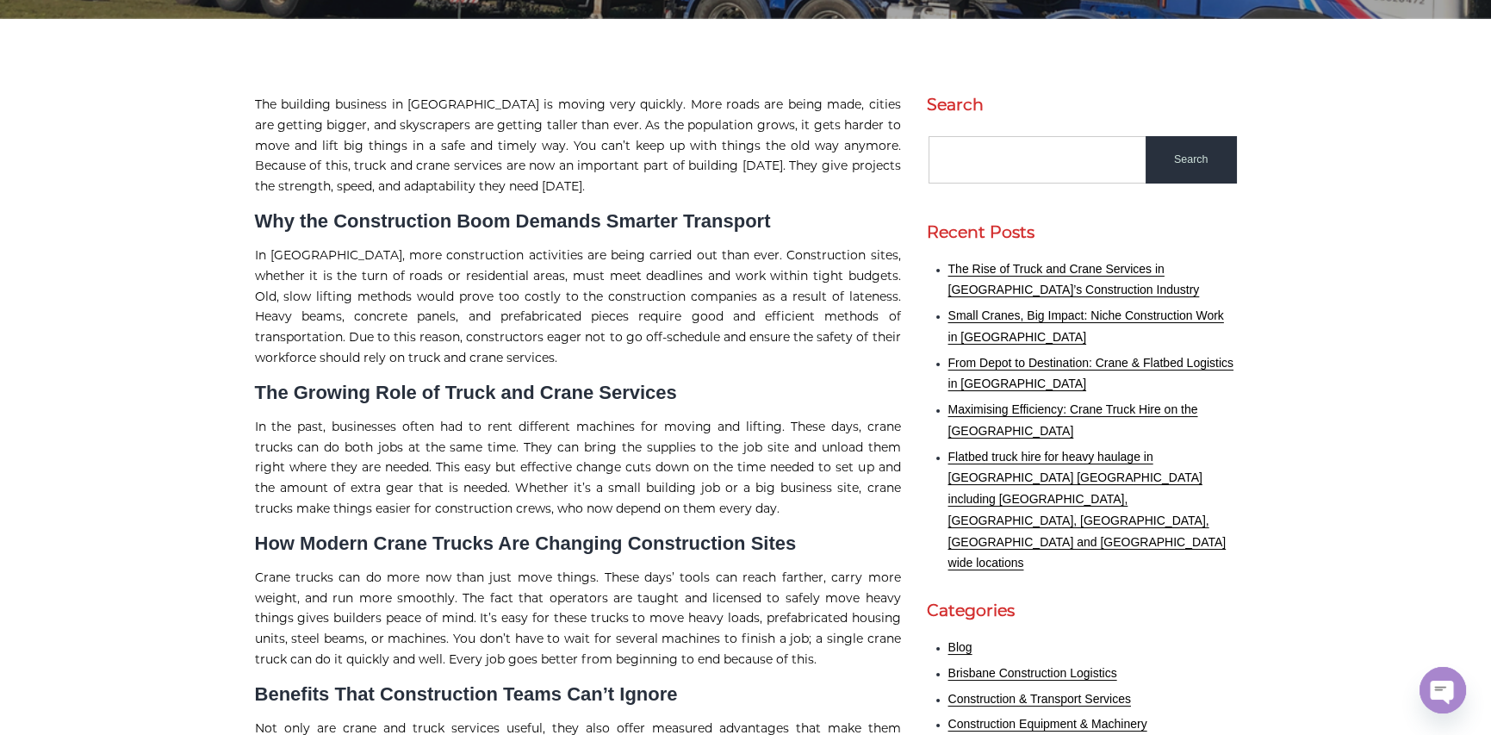
scroll to position [345, 0]
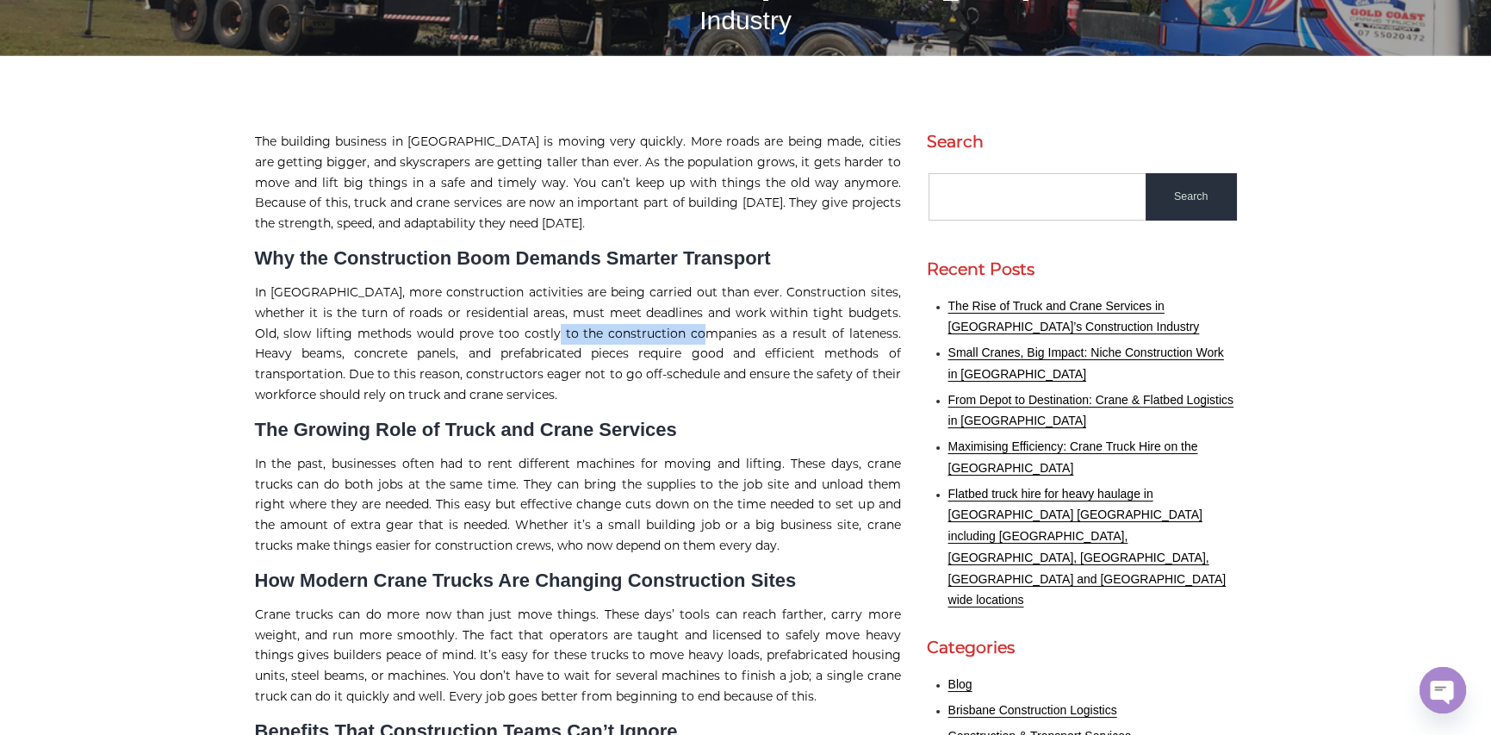
drag, startPoint x: 510, startPoint y: 303, endPoint x: 663, endPoint y: 303, distance: 153.3
click at [663, 303] on p "In Australia, more construction activities are being carried out than ever. Con…" at bounding box center [578, 344] width 646 height 123
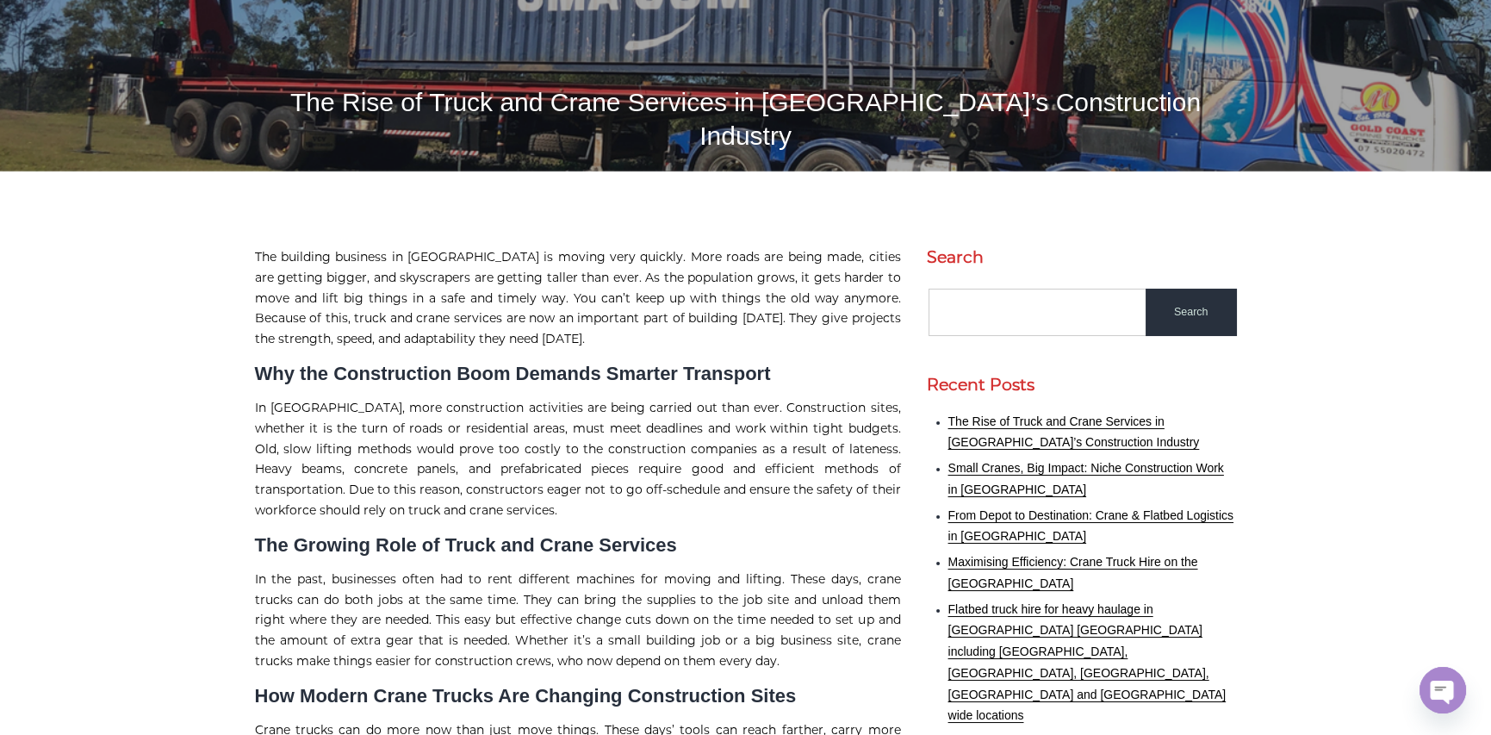
scroll to position [258, 0]
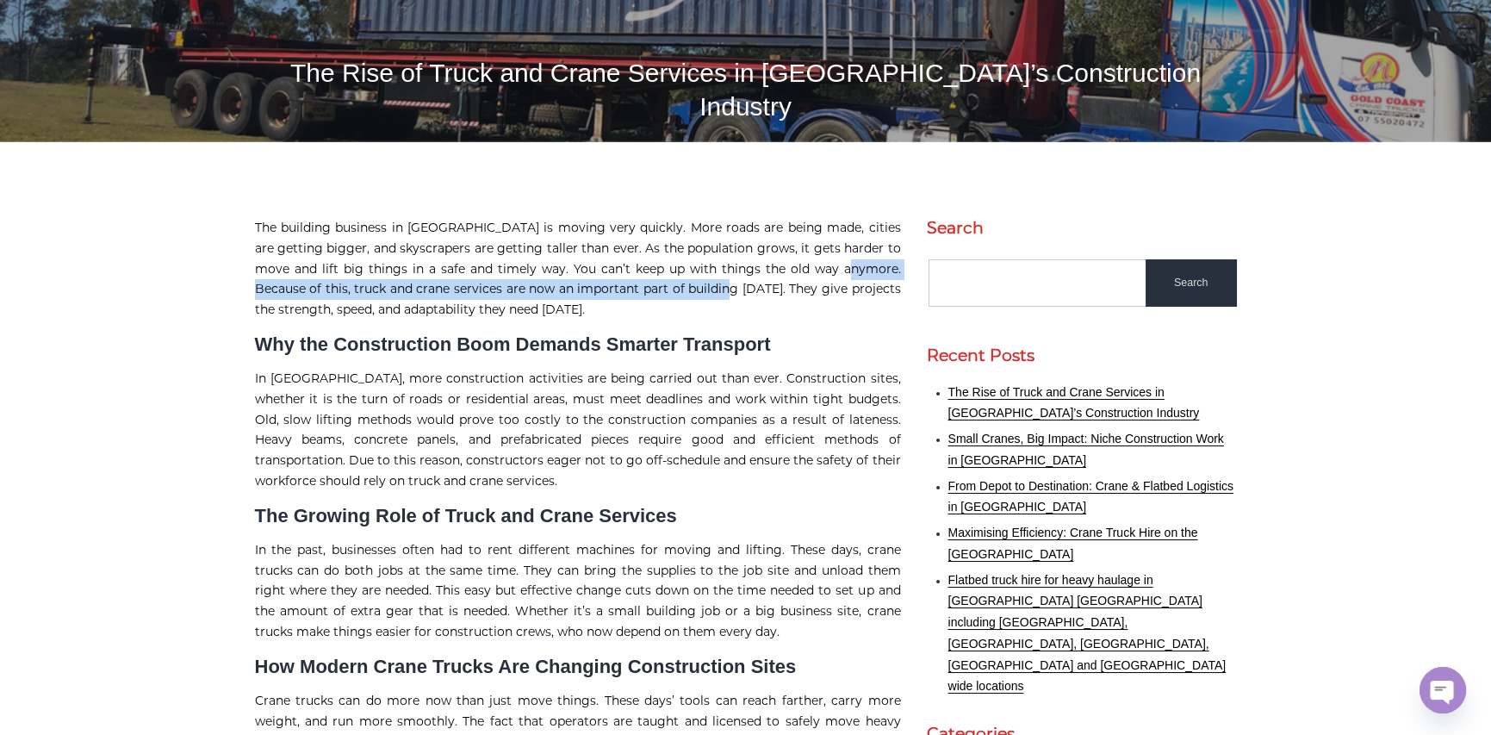
drag, startPoint x: 807, startPoint y: 229, endPoint x: 698, endPoint y: 260, distance: 113.7
click at [698, 260] on p "The building business in Australia is moving very quickly. More roads are being…" at bounding box center [578, 269] width 646 height 103
copy p "Because of this, truck and crane services are now an important part of building…"
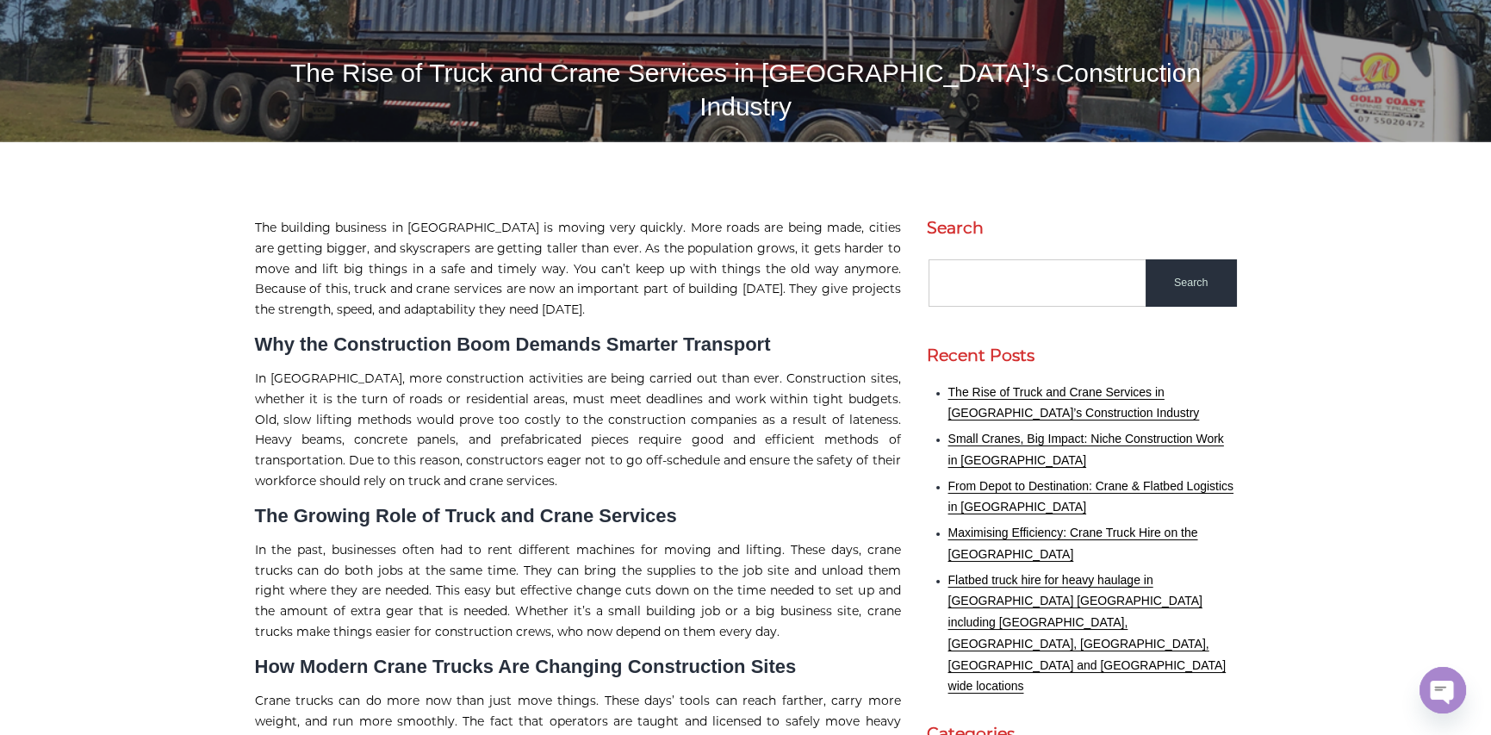
click at [517, 69] on h1 "The Rise of Truck and Crane Services in Australia’s Construction Industry" at bounding box center [746, 89] width 982 height 67
copy h1 "Truck"
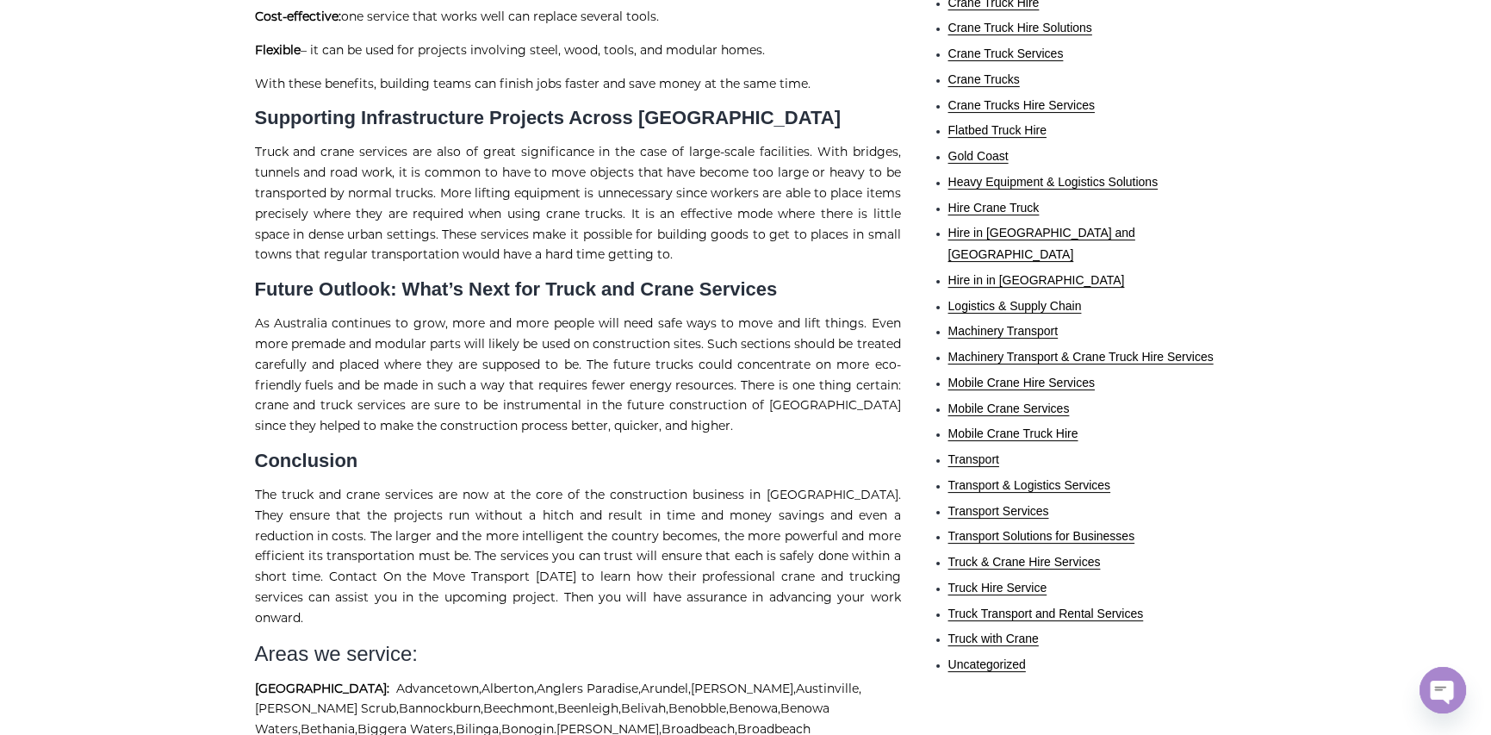
scroll to position [1206, 0]
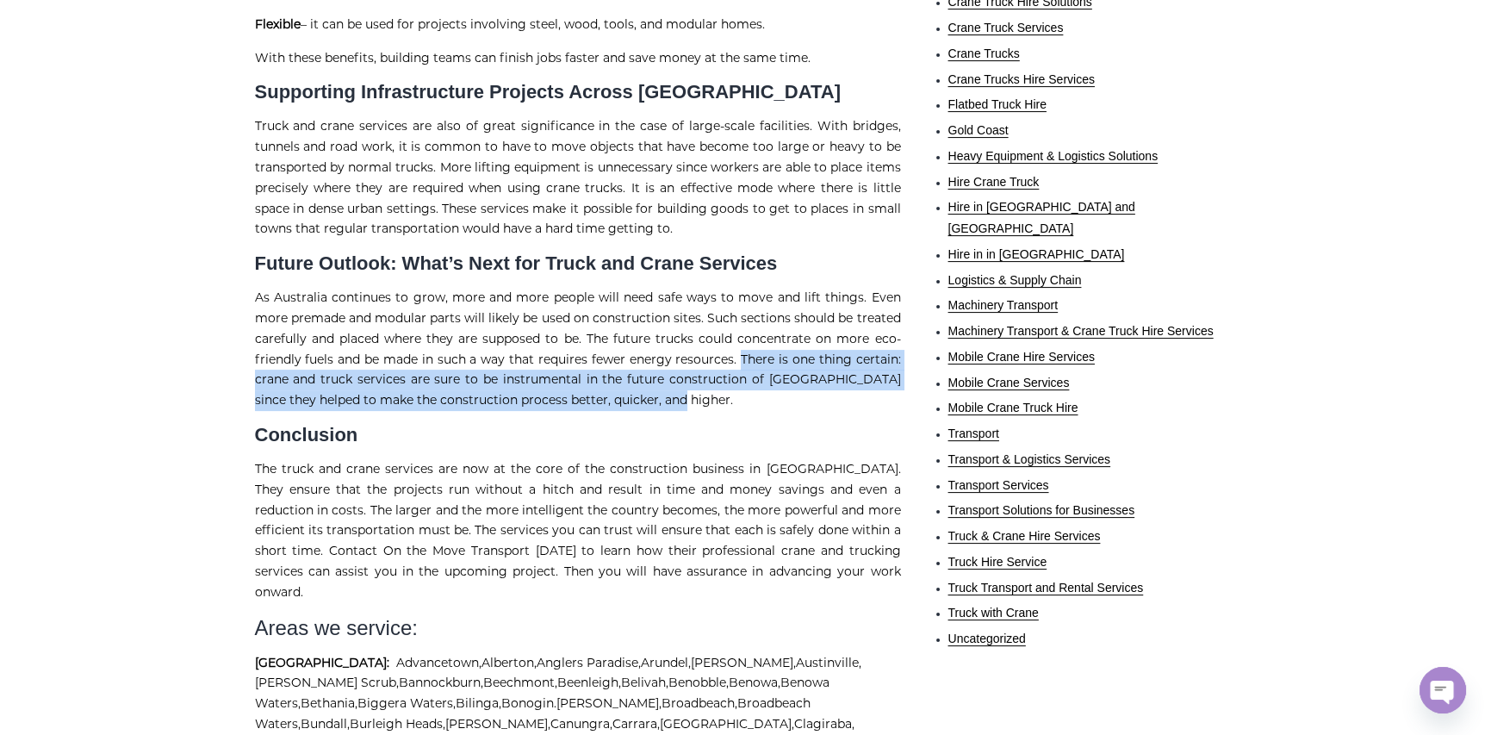
drag, startPoint x: 743, startPoint y: 339, endPoint x: 669, endPoint y: 382, distance: 85.3
click at [669, 382] on p "As Australia continues to grow, more and more people will need safe ways to mov…" at bounding box center [578, 349] width 646 height 123
copy p "There is one thing certain: crane and truck services are sure to be instrumenta…"
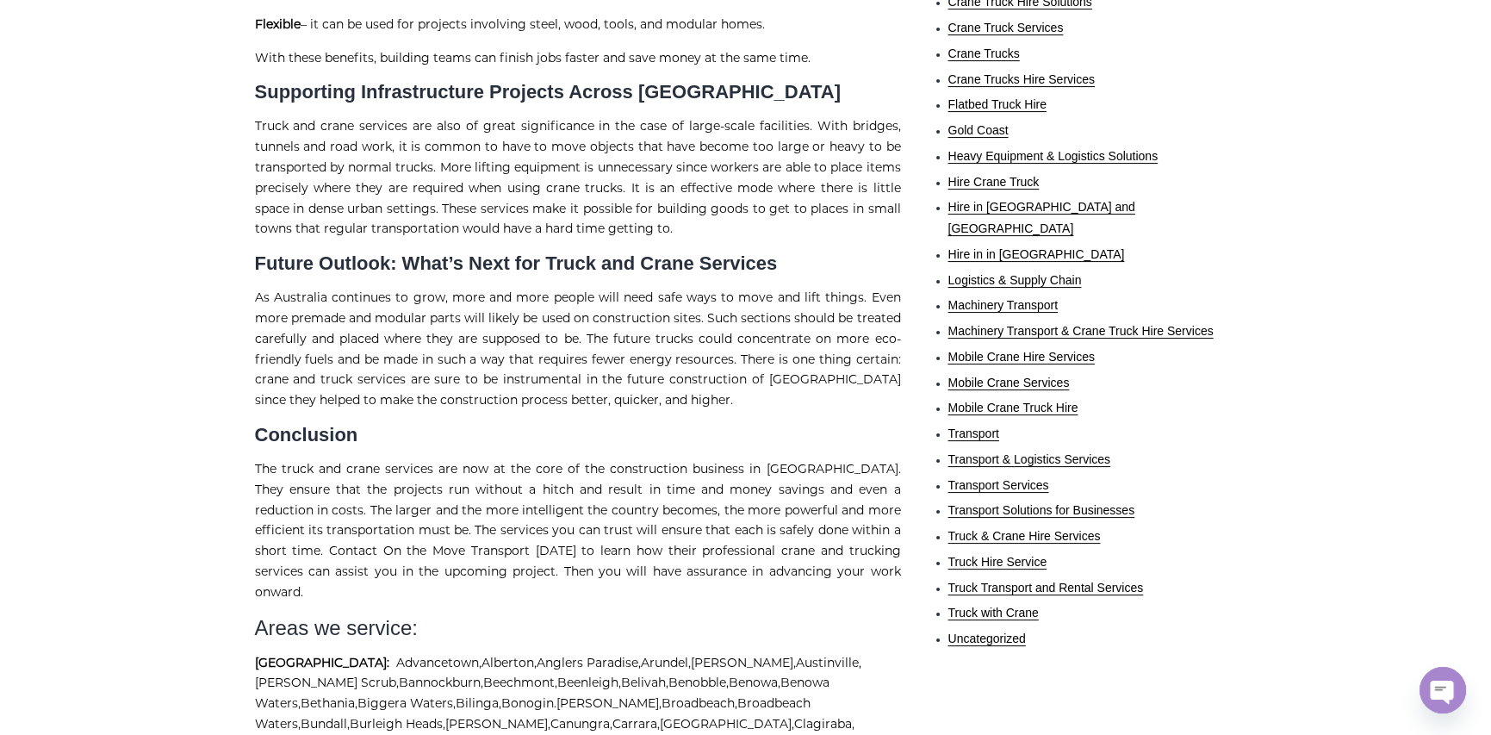
drag, startPoint x: 1366, startPoint y: 168, endPoint x: 1407, endPoint y: 190, distance: 45.9
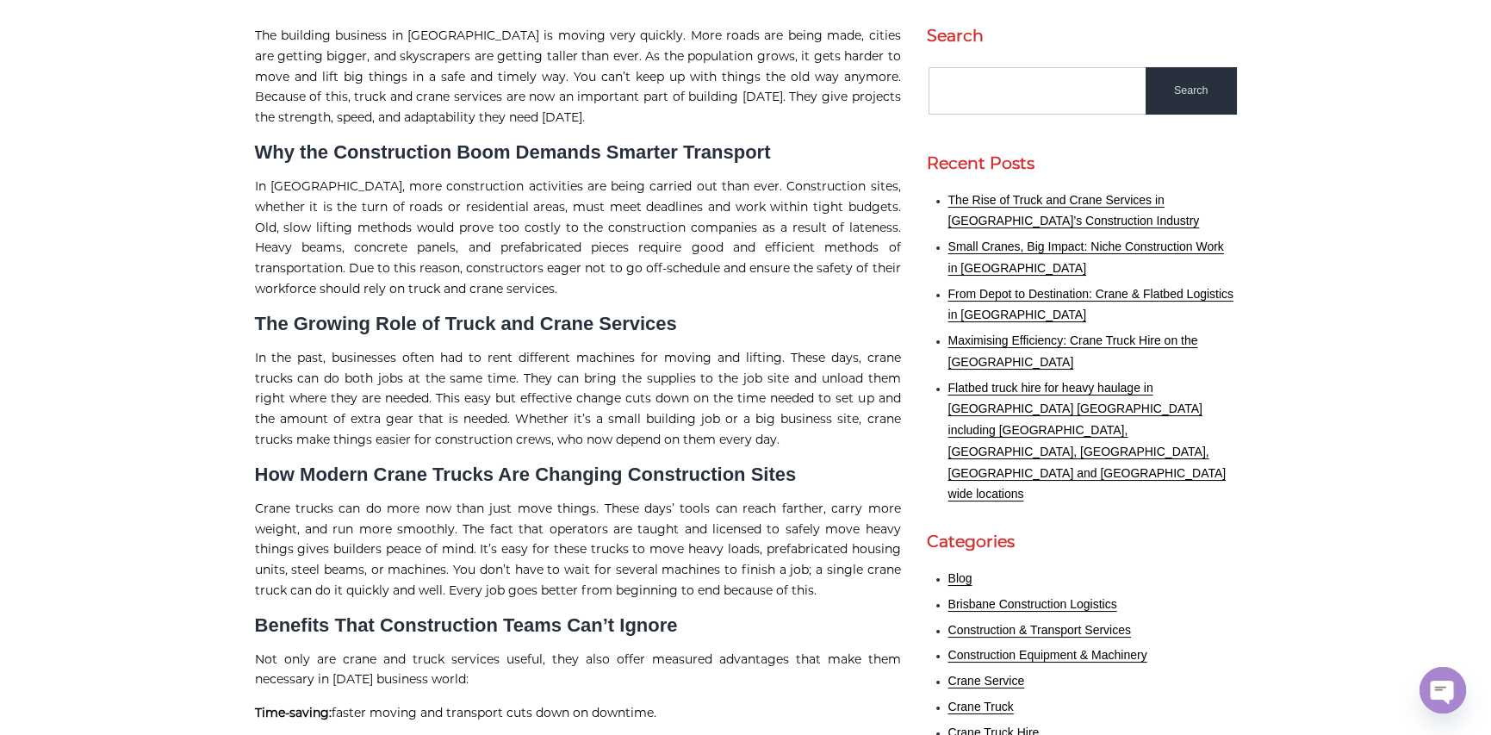
scroll to position [0, 0]
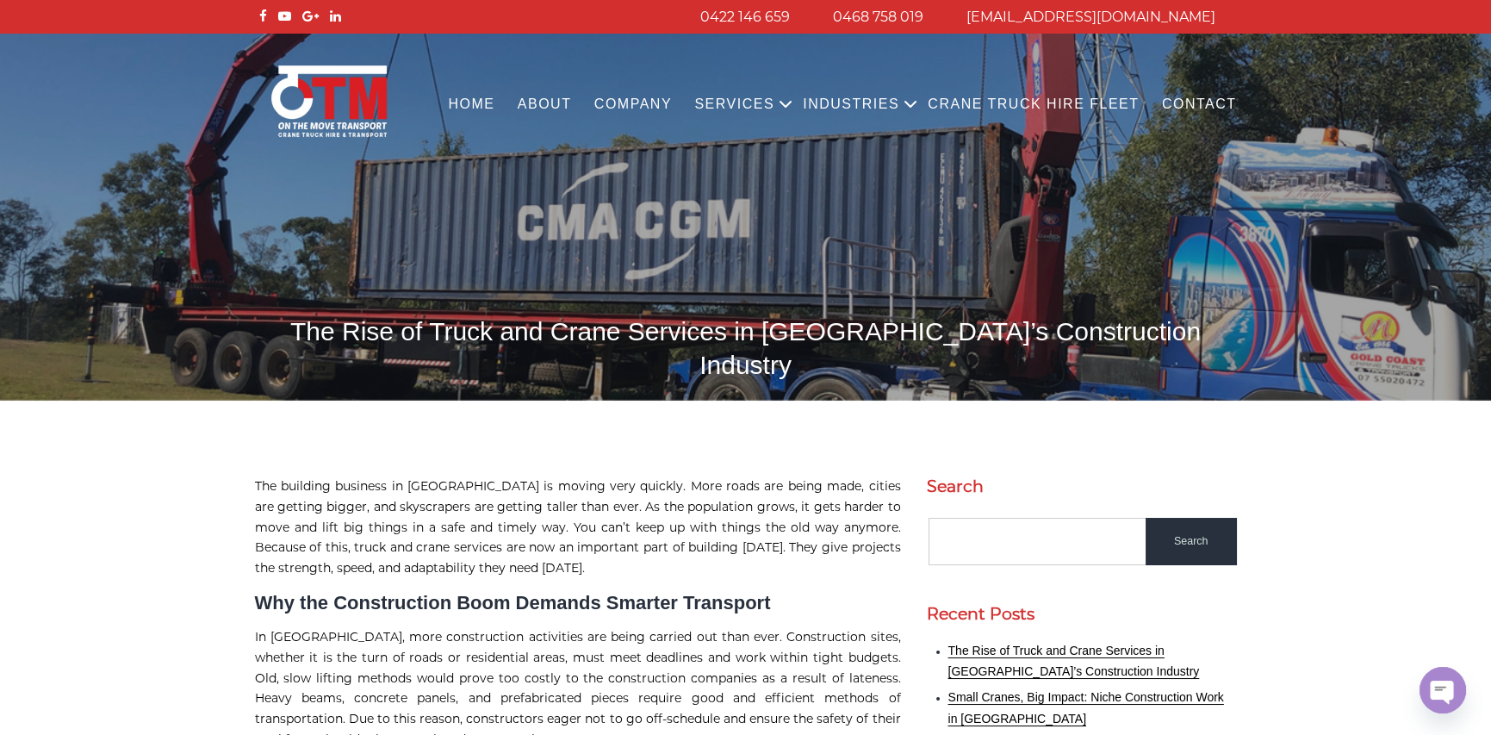
click at [488, 330] on h1 "The Rise of Truck and Crane Services in Australia’s Construction Industry" at bounding box center [746, 347] width 982 height 67
copy h1 "Truck"
click at [609, 333] on h1 "The Rise of Truck and Crane Services in Australia’s Construction Industry" at bounding box center [746, 347] width 982 height 67
click at [609, 332] on h1 "The Rise of Truck and Crane Services in Australia’s Construction Industry" at bounding box center [746, 347] width 982 height 67
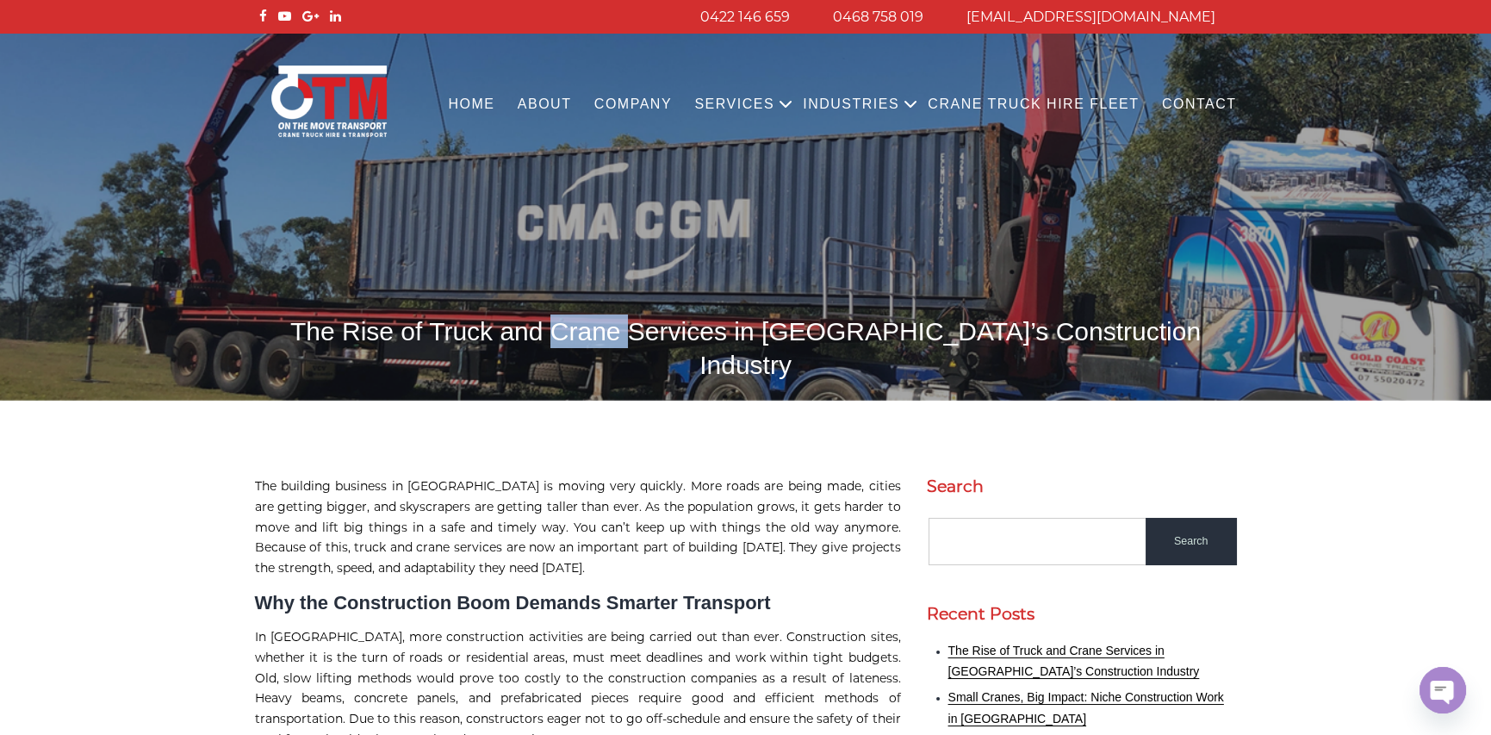
copy h1 "Crane"
click at [665, 519] on p "The building business in Australia is moving very quickly. More roads are being…" at bounding box center [578, 527] width 646 height 103
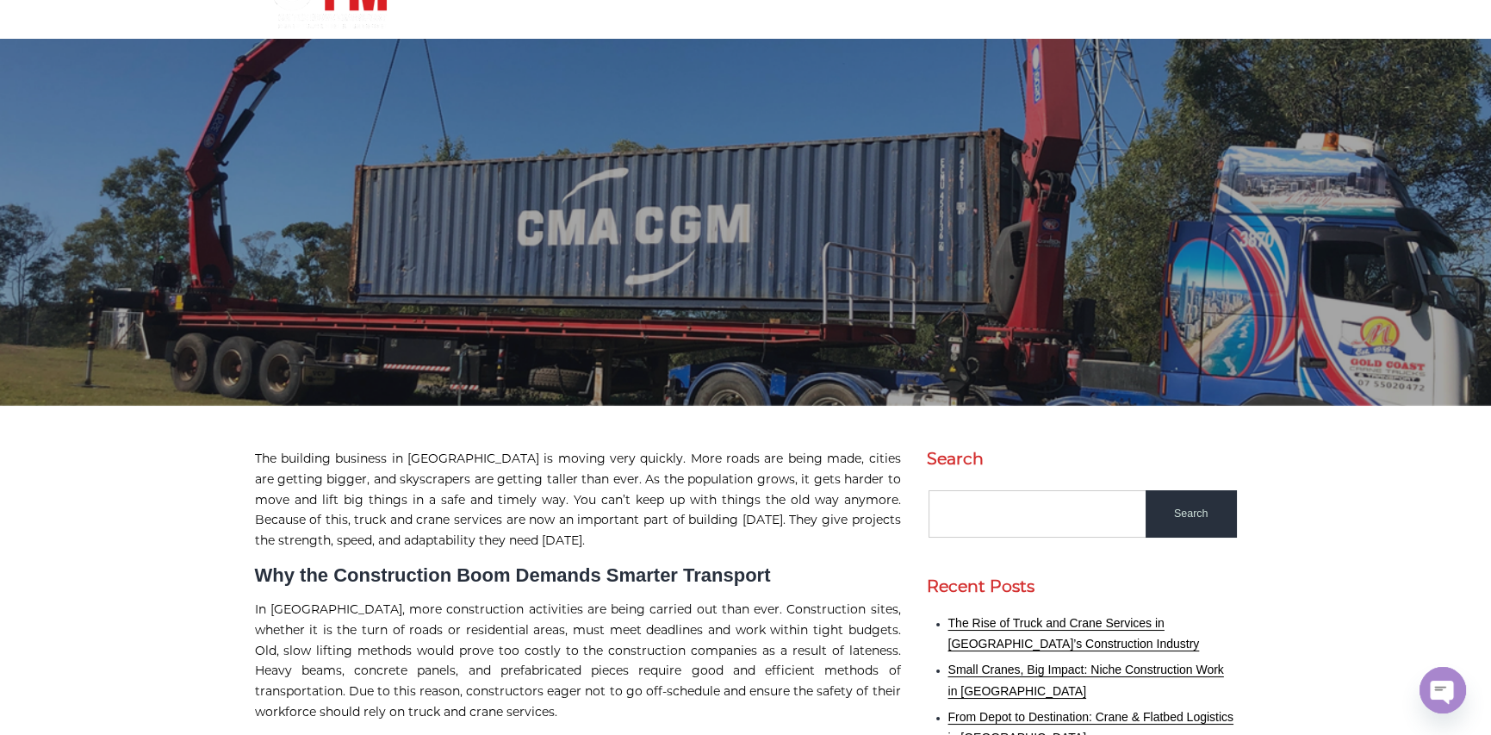
scroll to position [47, 0]
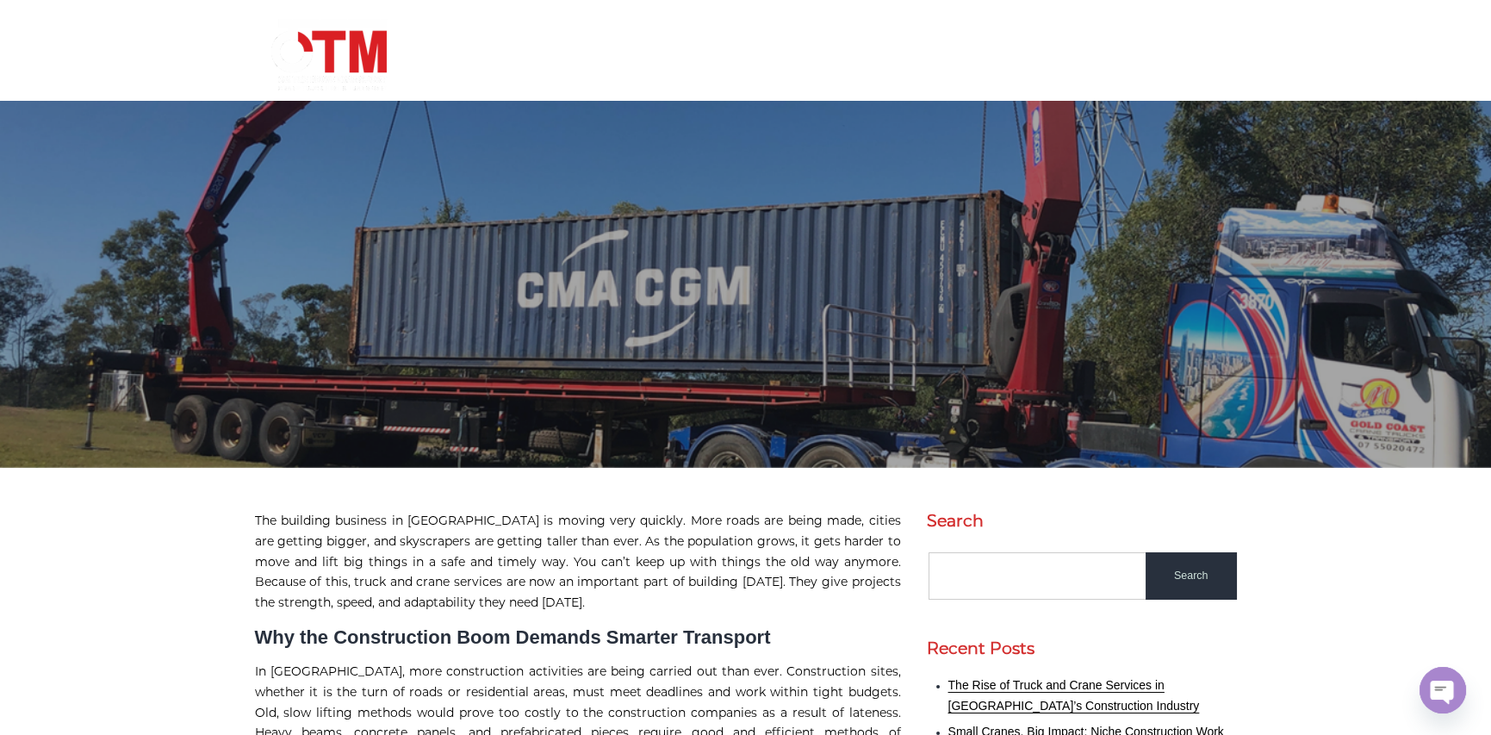
click at [337, 72] on img at bounding box center [329, 54] width 122 height 75
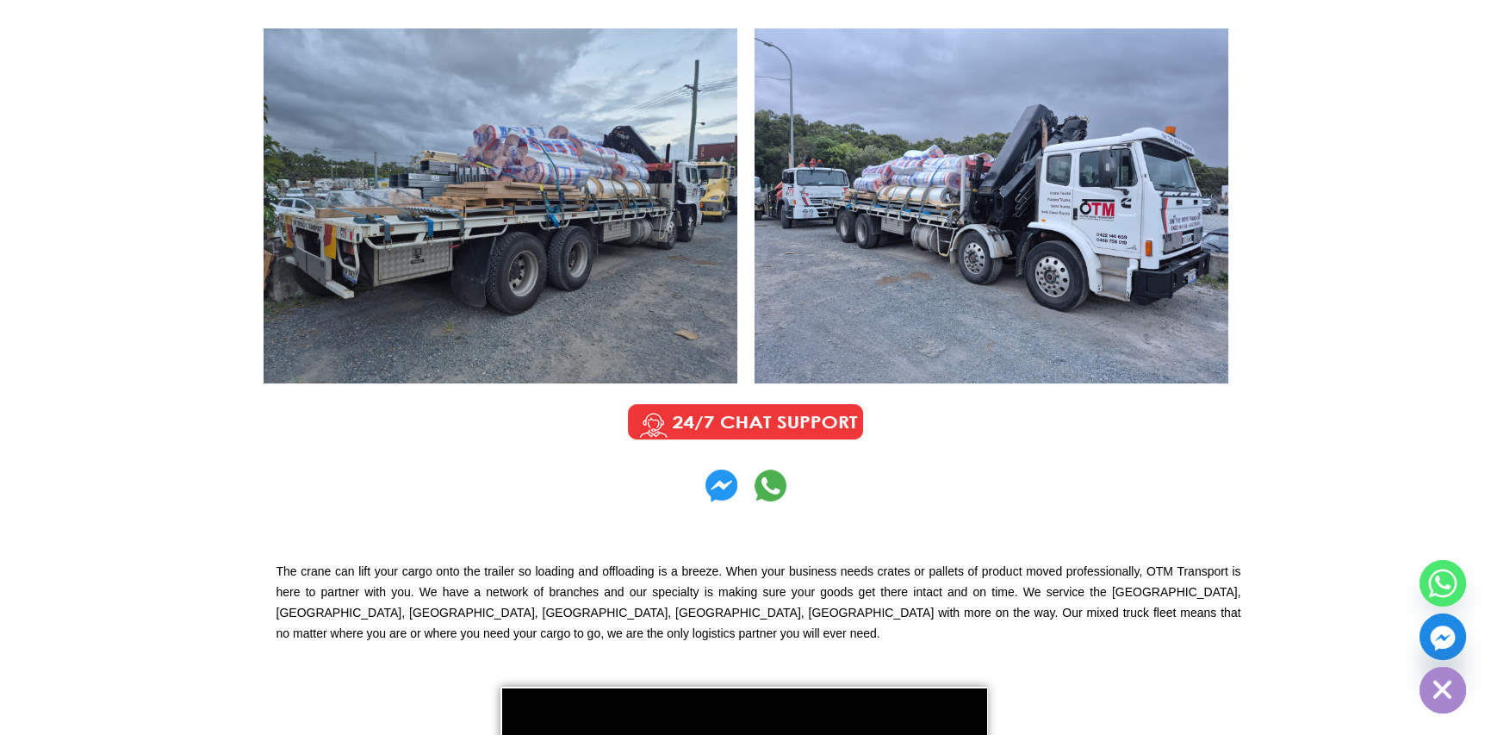
scroll to position [603, 0]
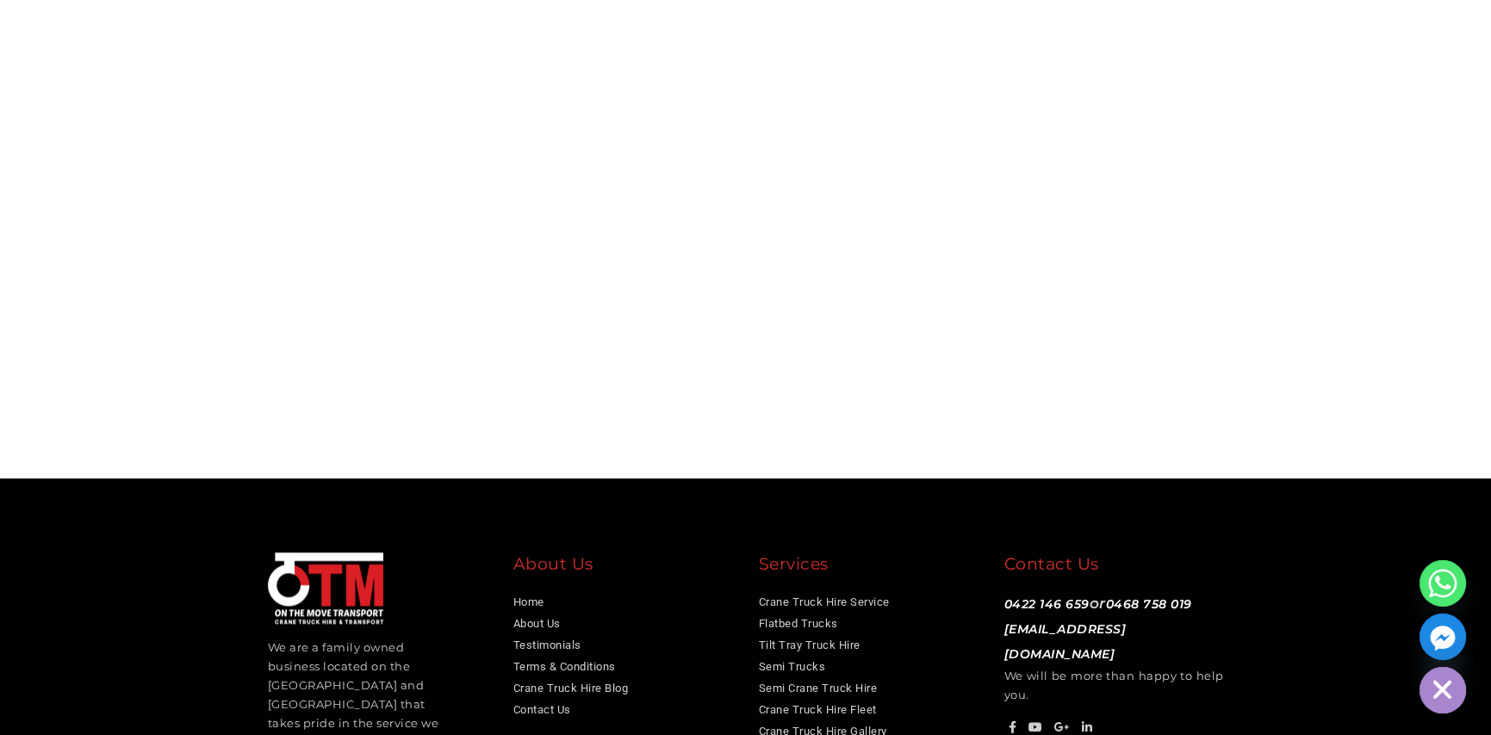
scroll to position [5483, 0]
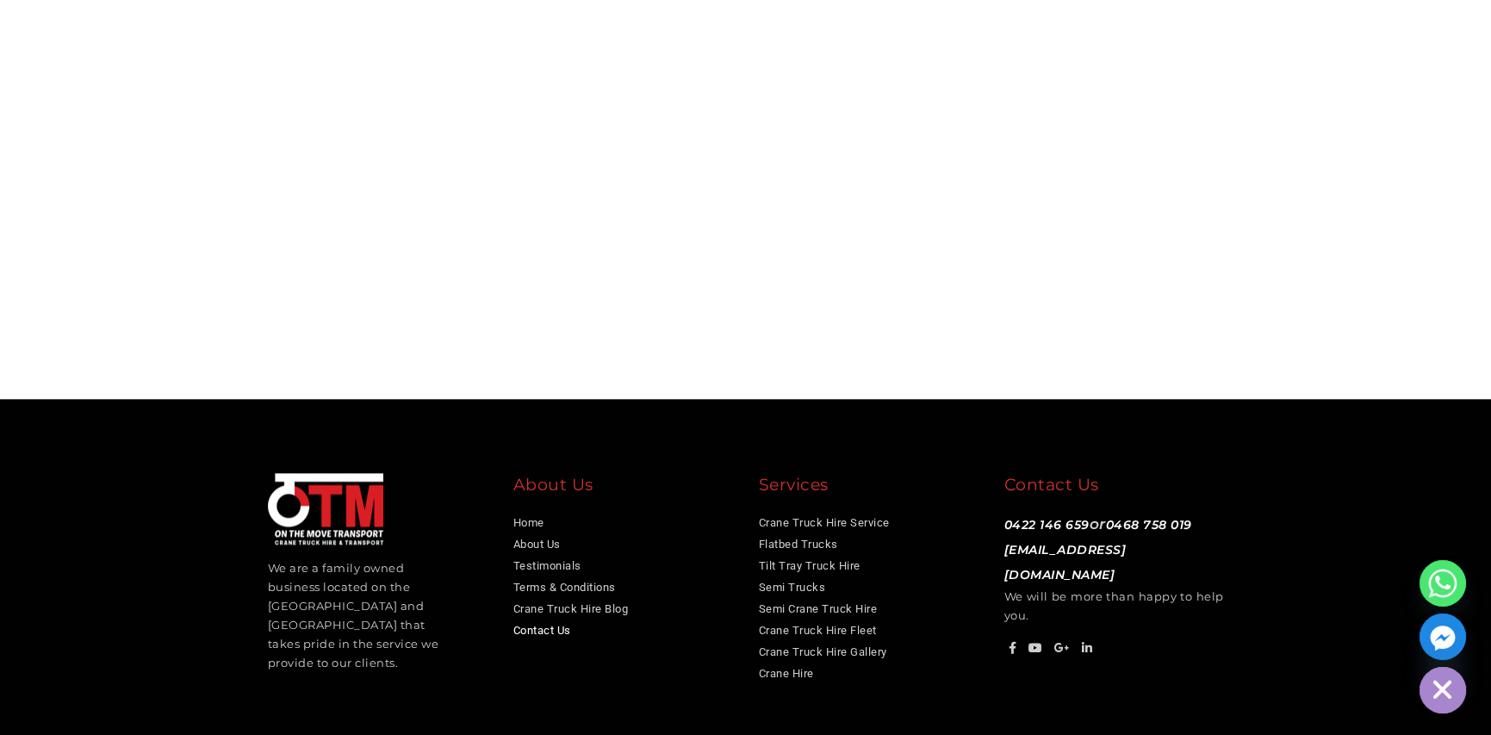
click at [535, 624] on link "Contact Us" at bounding box center [542, 630] width 58 height 13
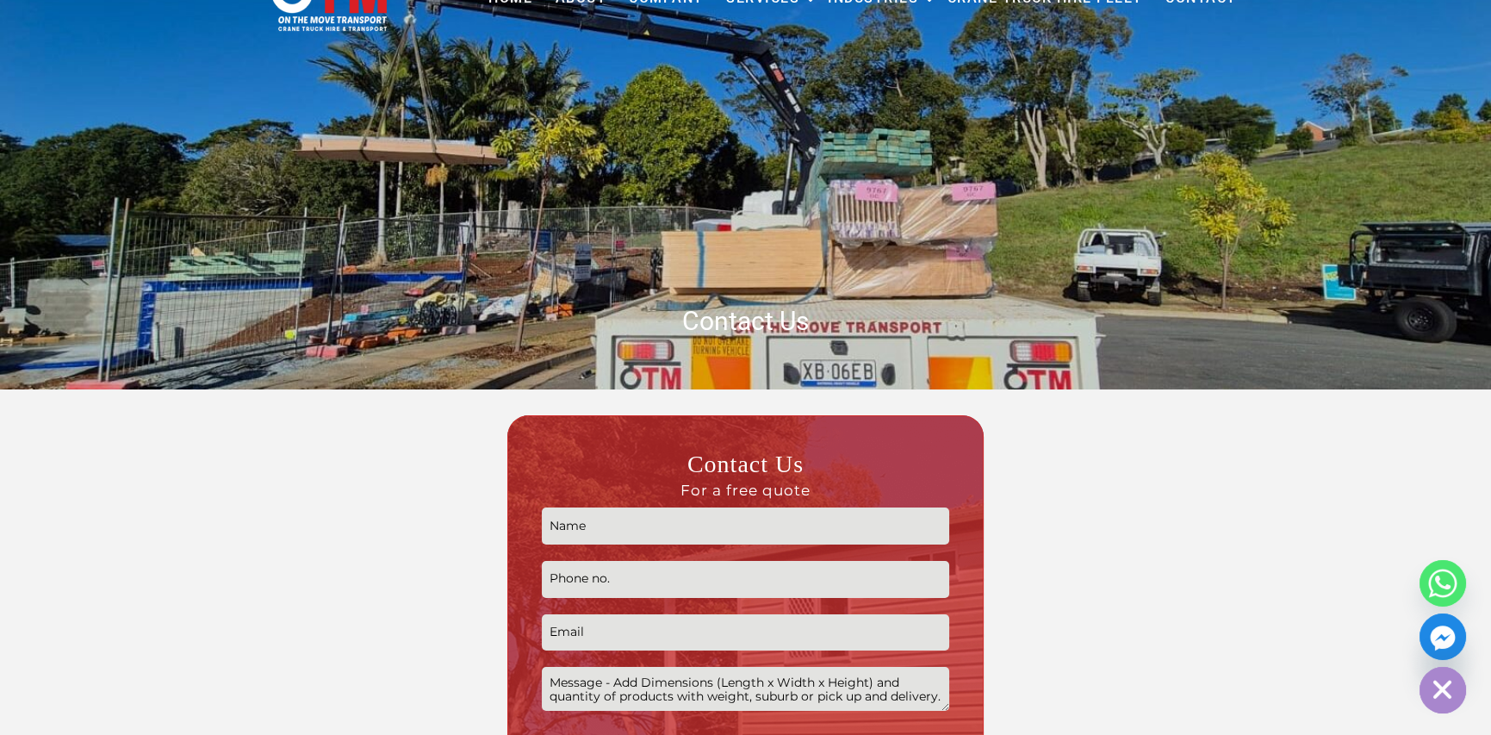
scroll to position [431, 0]
